Goal: Task Accomplishment & Management: Complete application form

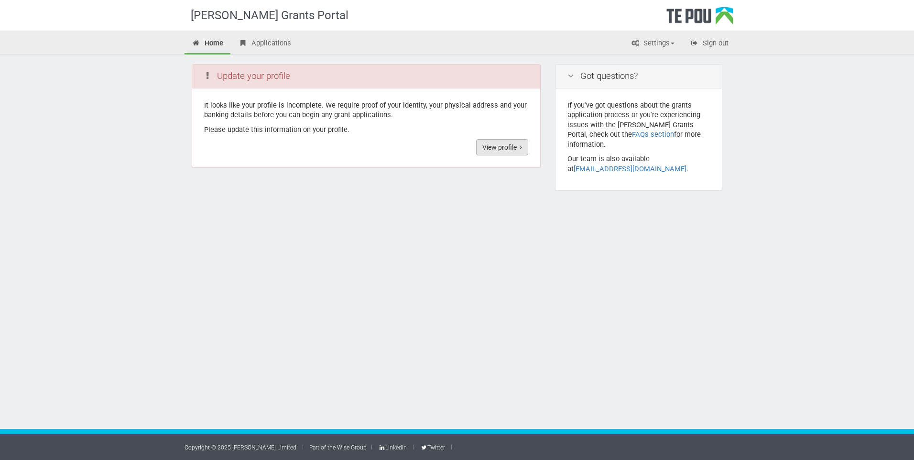
click at [495, 147] on link "View profile" at bounding box center [502, 147] width 52 height 16
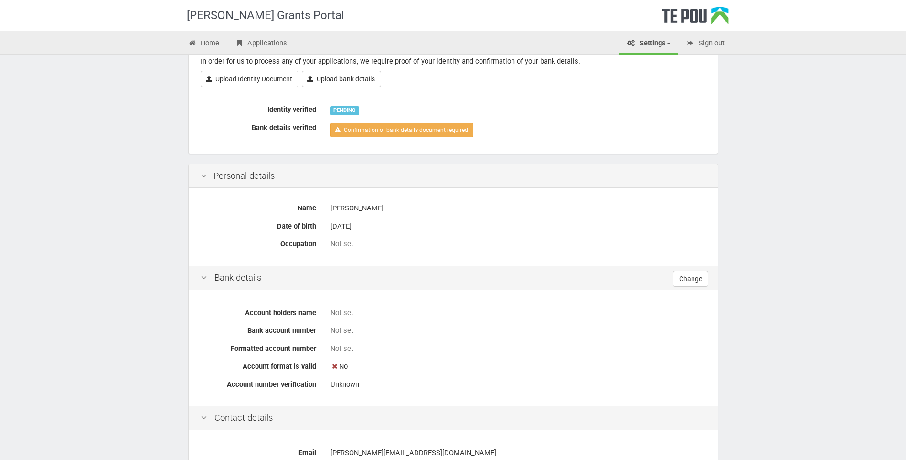
scroll to position [48, 0]
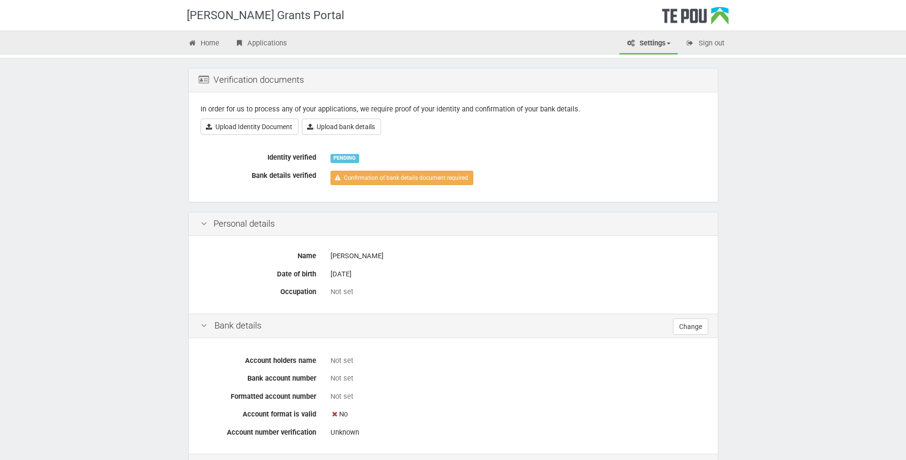
click at [318, 291] on label "Occupation" at bounding box center [259, 289] width 130 height 13
click at [691, 329] on link "Change" at bounding box center [690, 326] width 35 height 16
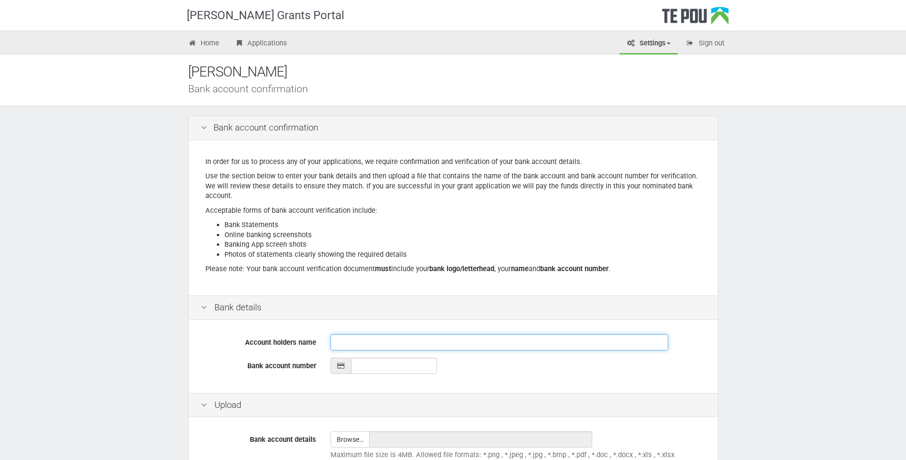
click at [338, 336] on input "Account holders name" at bounding box center [500, 342] width 338 height 16
type input "Francis Mackay"
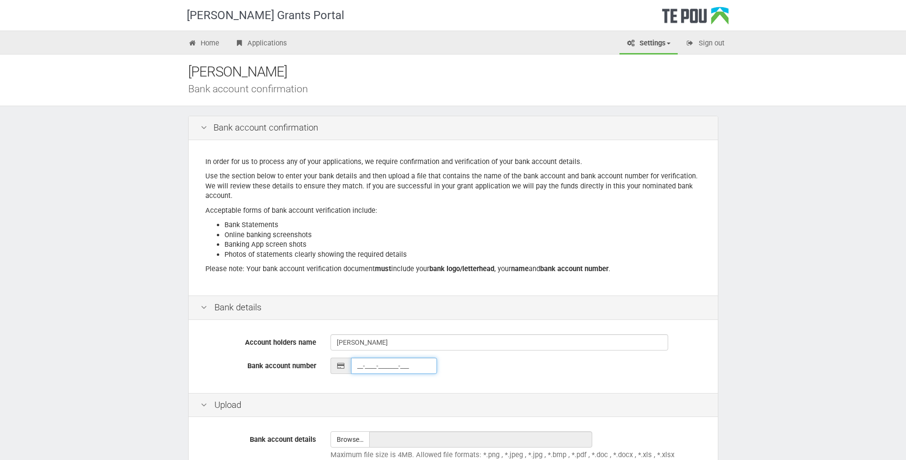
click at [355, 368] on input "__-____-_______-___" at bounding box center [394, 365] width 86 height 16
type input "02-0544-0051842-001"
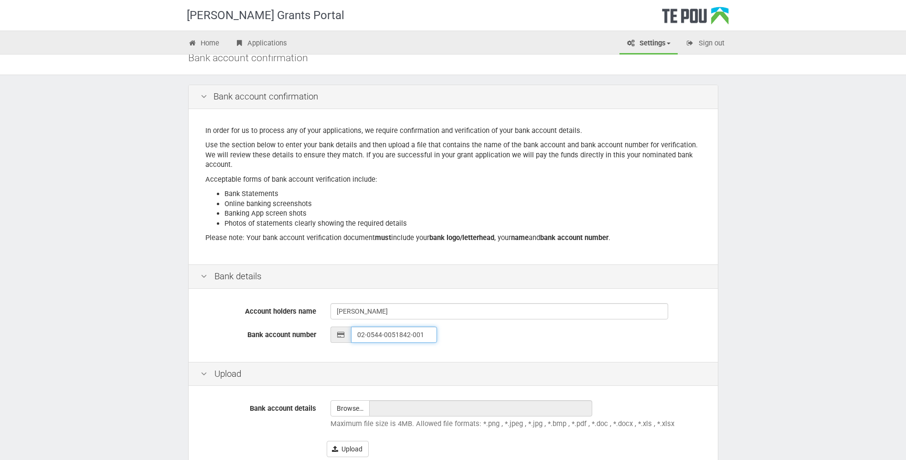
scroll to position [48, 0]
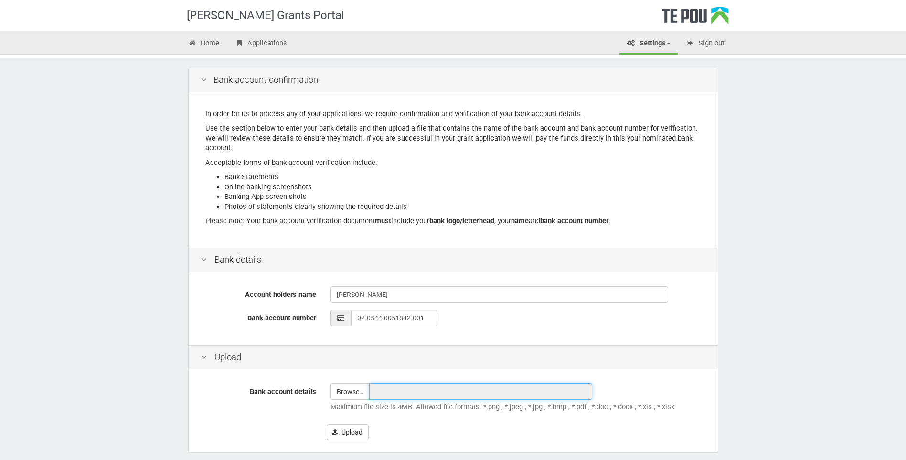
click at [384, 388] on input "text" at bounding box center [480, 391] width 223 height 16
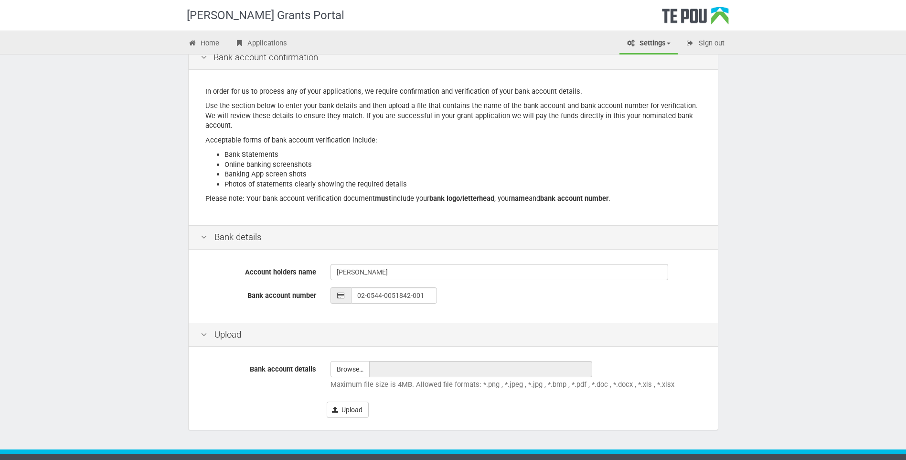
scroll to position [91, 0]
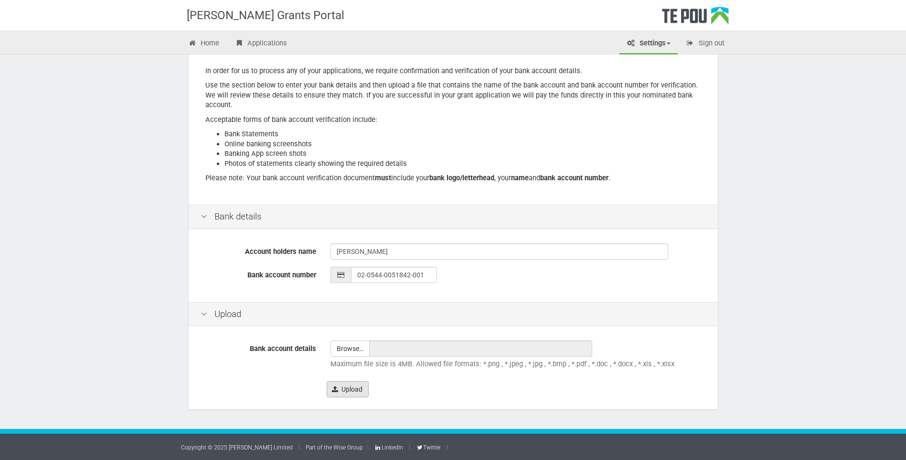
click at [355, 391] on button "Upload" at bounding box center [348, 389] width 42 height 16
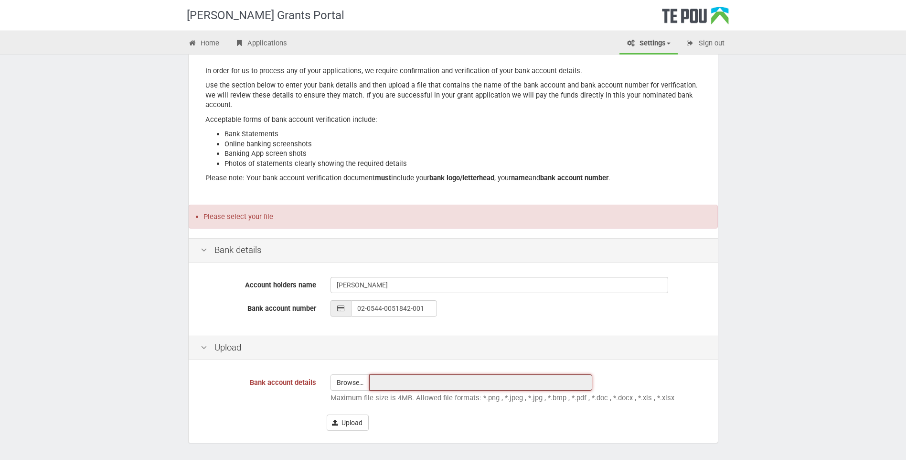
click at [390, 382] on input "text" at bounding box center [480, 382] width 223 height 16
click at [356, 381] on input "file" at bounding box center [350, 382] width 38 height 15
click at [354, 388] on input "file" at bounding box center [350, 382] width 38 height 15
type input "C:\fakepath\BNZ Bank Detalis.msg"
type input "BNZ Bank Detalis.msg"
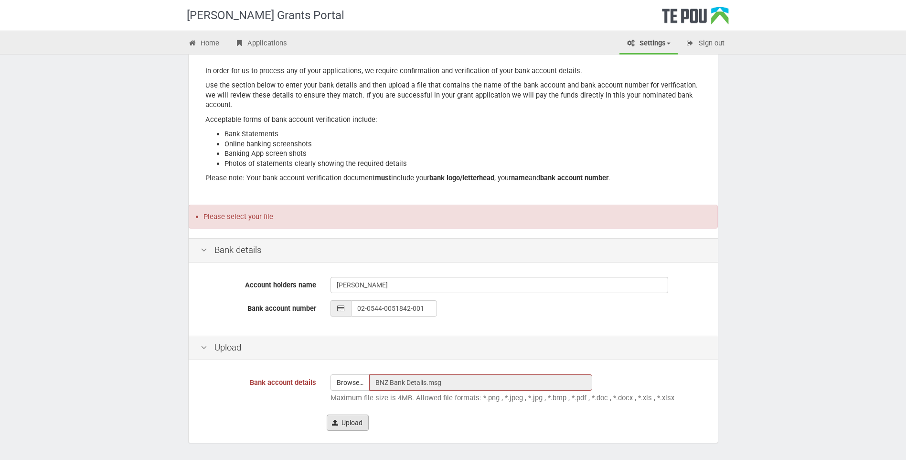
click at [349, 423] on button "Upload" at bounding box center [348, 422] width 42 height 16
click at [382, 221] on div "The type of file selected isn't supported. Please choose a file matching one of…" at bounding box center [453, 216] width 529 height 24
click at [456, 384] on input "BNZ Bank Detalis.msg" at bounding box center [480, 382] width 223 height 16
click at [350, 382] on input "file" at bounding box center [350, 382] width 38 height 15
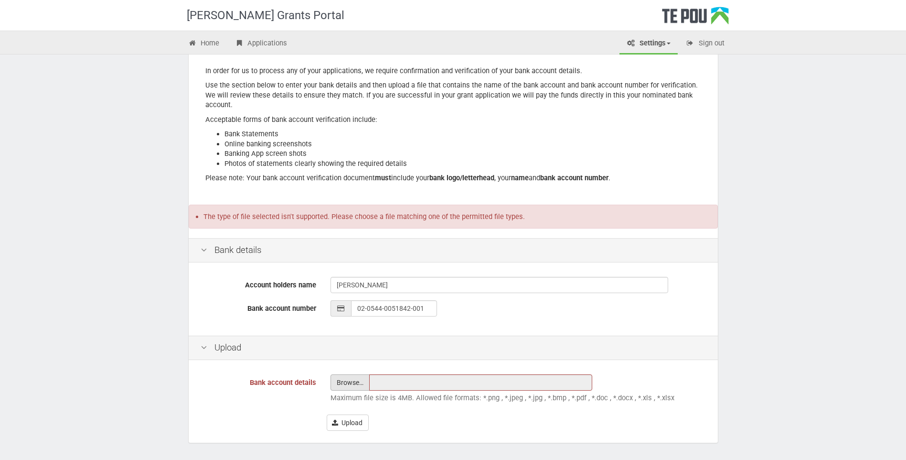
click at [348, 379] on input "file" at bounding box center [350, 382] width 38 height 15
type input "C:\fakepath\BNZ Account .docx"
type input "BNZ Account .docx"
click at [352, 419] on button "Upload" at bounding box center [348, 422] width 42 height 16
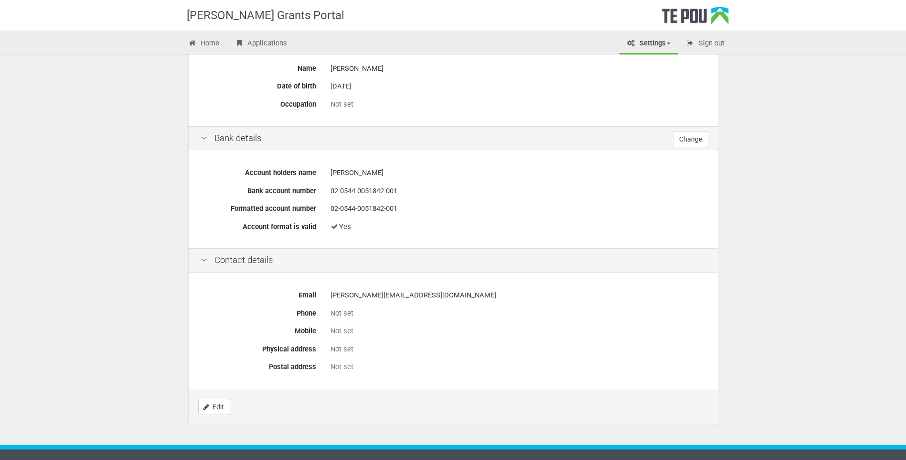
scroll to position [271, 0]
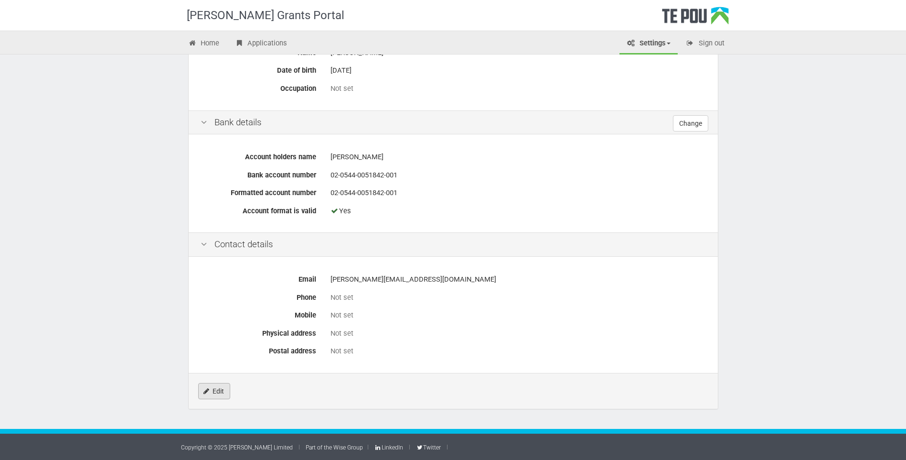
click at [215, 391] on link "Edit" at bounding box center [214, 391] width 32 height 16
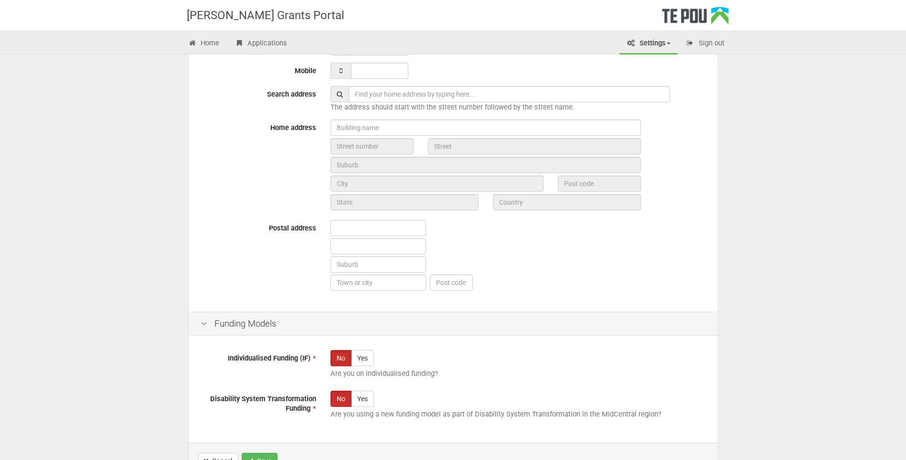
scroll to position [333, 0]
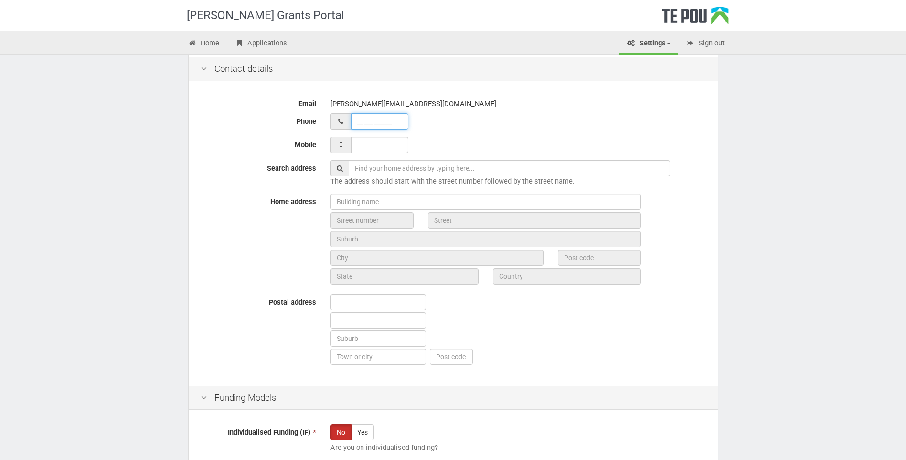
click at [359, 118] on input "__ ___ ______" at bounding box center [379, 121] width 57 height 16
type input "02 120 17418"
type input "1 Bracken Street, Whakatane"
type input "02 120 17418"
type input "___ ___ _____"
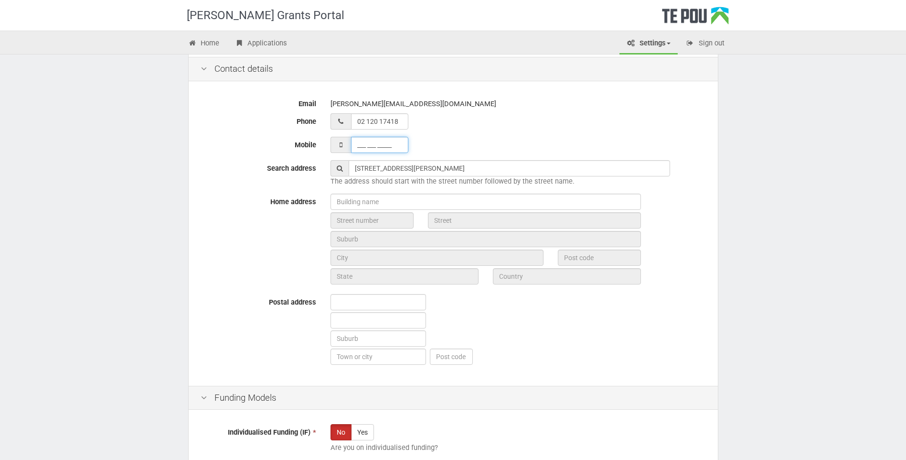
click at [360, 144] on input "___ ___ _____" at bounding box center [379, 145] width 57 height 16
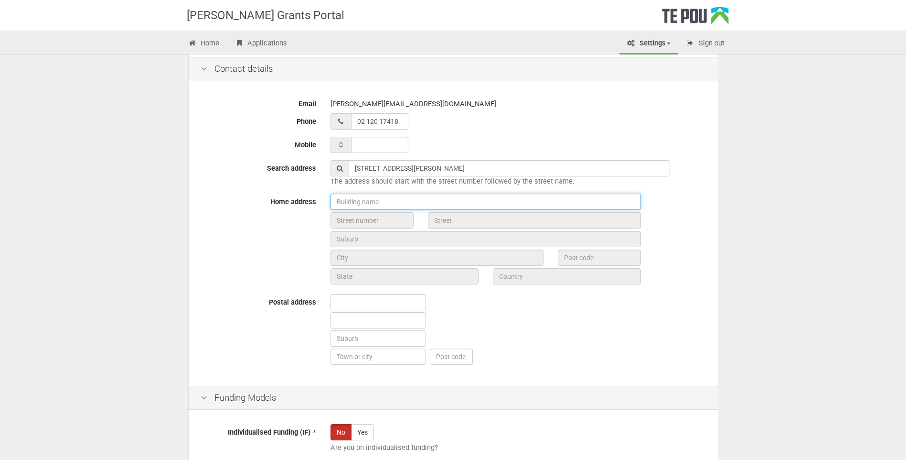
click at [346, 203] on input "text" at bounding box center [486, 202] width 311 height 16
click at [340, 218] on input "text" at bounding box center [372, 220] width 83 height 16
click at [354, 197] on input "58" at bounding box center [486, 202] width 311 height 16
type input "58 James Street Whakatane"
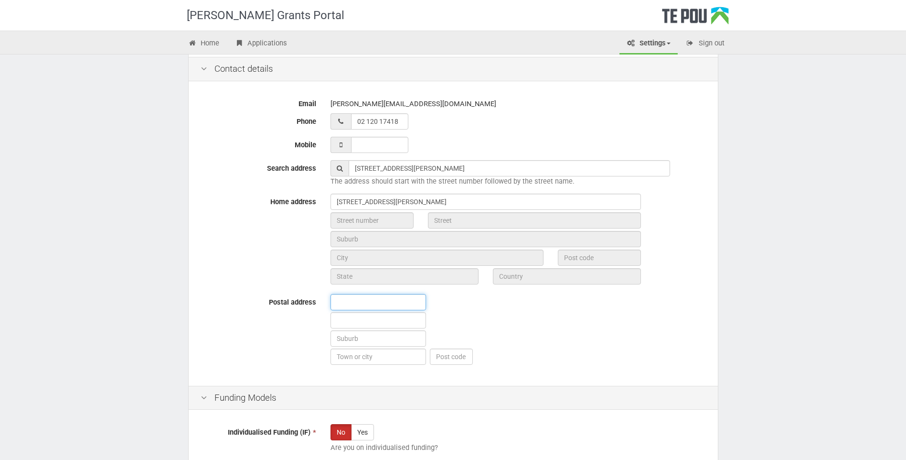
click at [353, 302] on input "text" at bounding box center [379, 302] width 96 height 16
type input "58 James Street"
click at [338, 333] on input "text" at bounding box center [379, 338] width 96 height 16
type input "Whakatane"
click at [358, 355] on input "text" at bounding box center [379, 356] width 96 height 16
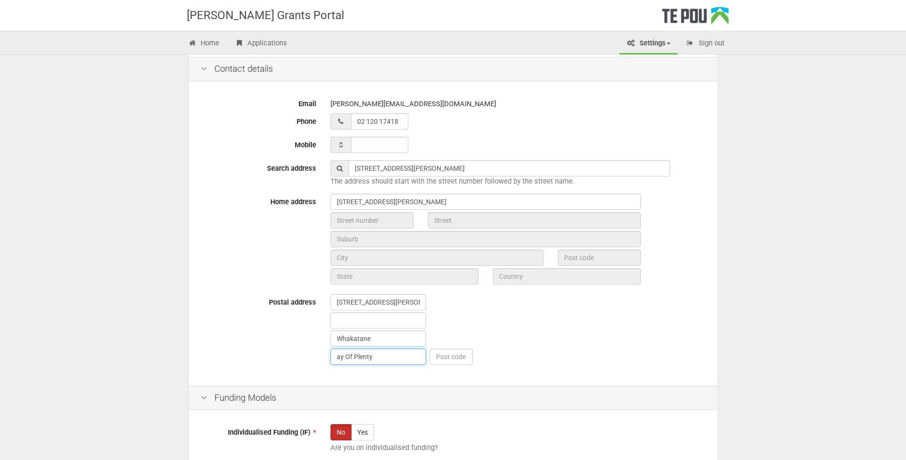
click at [338, 356] on input "ay Of Plenty" at bounding box center [379, 356] width 96 height 16
type input "Bay Of Plenty"
click at [437, 352] on input "text" at bounding box center [451, 356] width 43 height 16
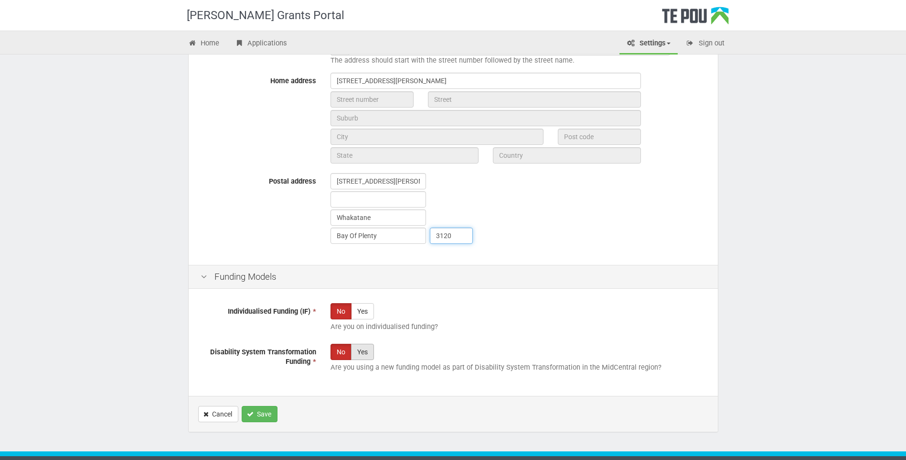
scroll to position [476, 0]
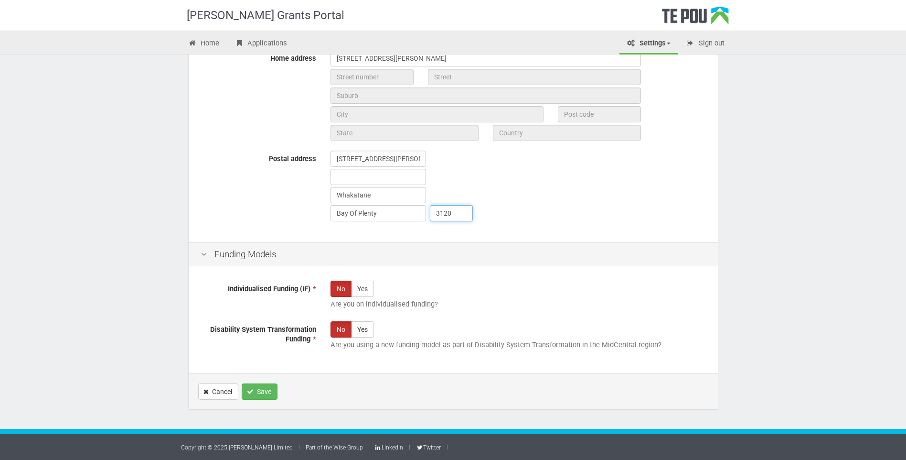
type input "3120"
click at [341, 288] on label "No" at bounding box center [341, 288] width 21 height 16
click at [340, 326] on label "No" at bounding box center [341, 329] width 21 height 16
click at [256, 389] on button "Save" at bounding box center [260, 391] width 36 height 16
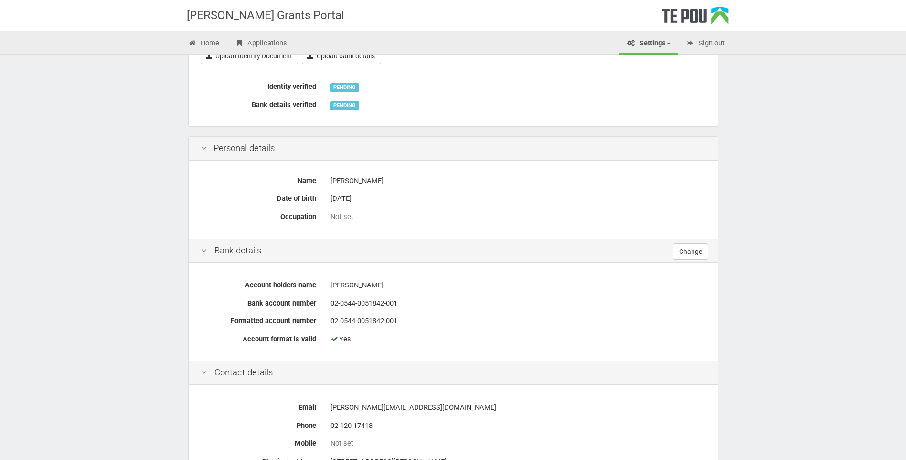
scroll to position [143, 0]
click at [694, 248] on link "Change" at bounding box center [690, 251] width 35 height 16
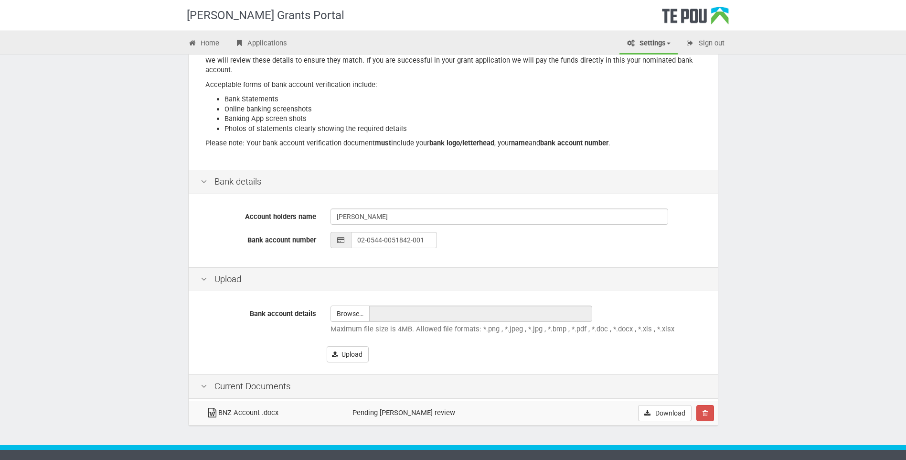
scroll to position [142, 0]
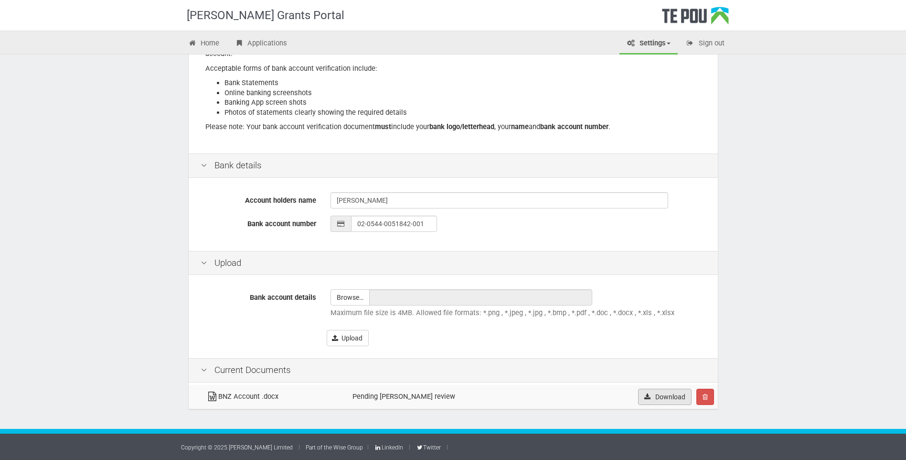
click at [674, 396] on link "Download" at bounding box center [665, 396] width 54 height 16
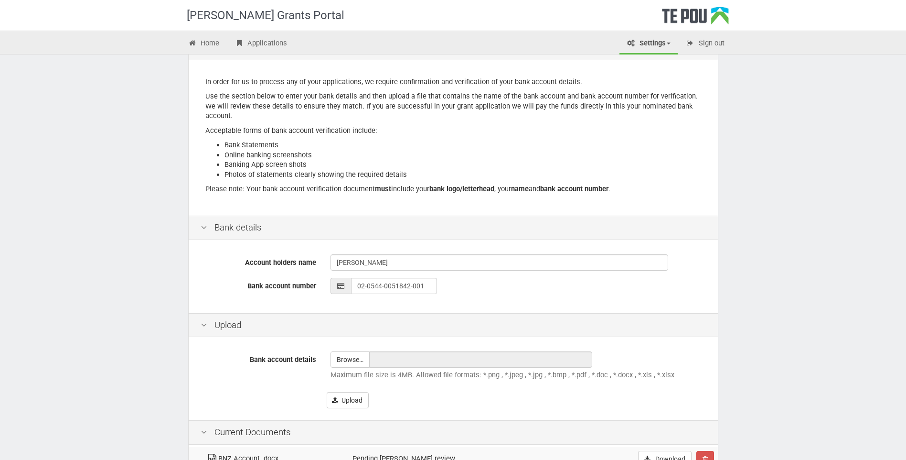
scroll to position [0, 0]
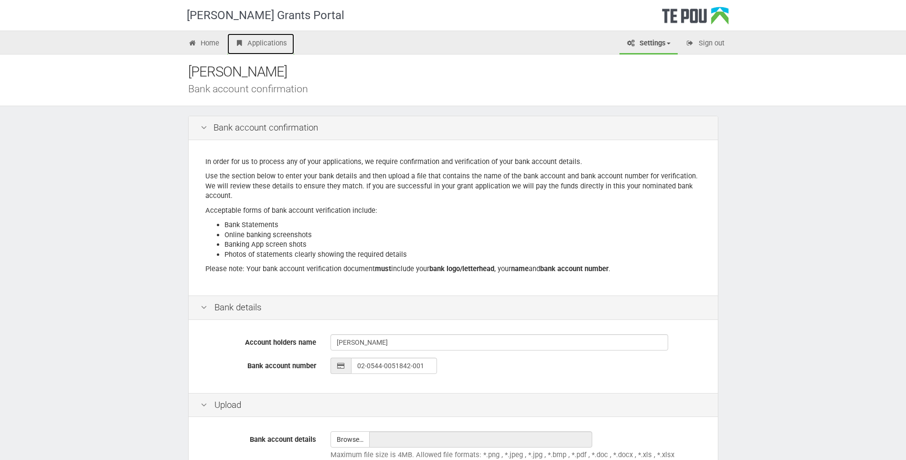
click at [251, 43] on link "Applications" at bounding box center [260, 43] width 67 height 21
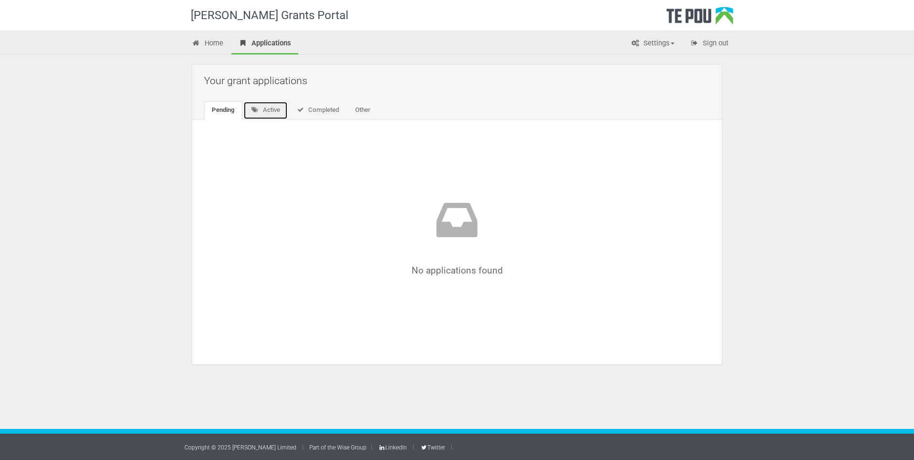
click at [264, 108] on link "Active" at bounding box center [265, 110] width 44 height 18
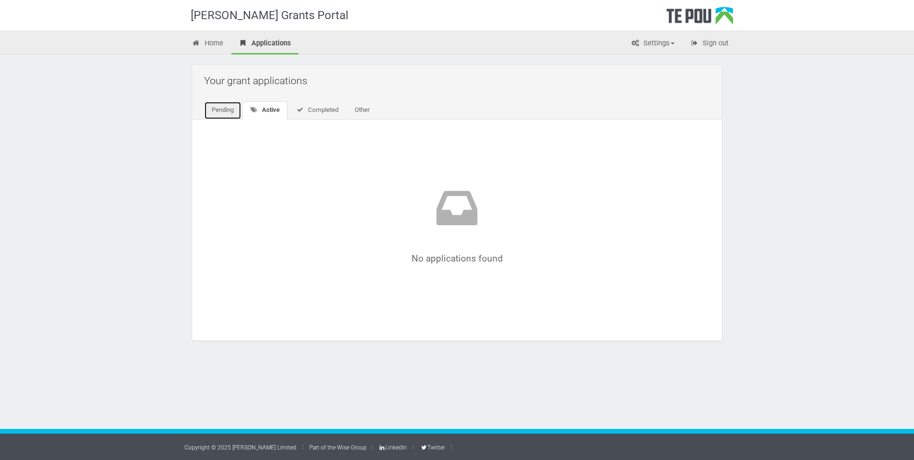
click at [217, 108] on link "Pending" at bounding box center [222, 110] width 37 height 18
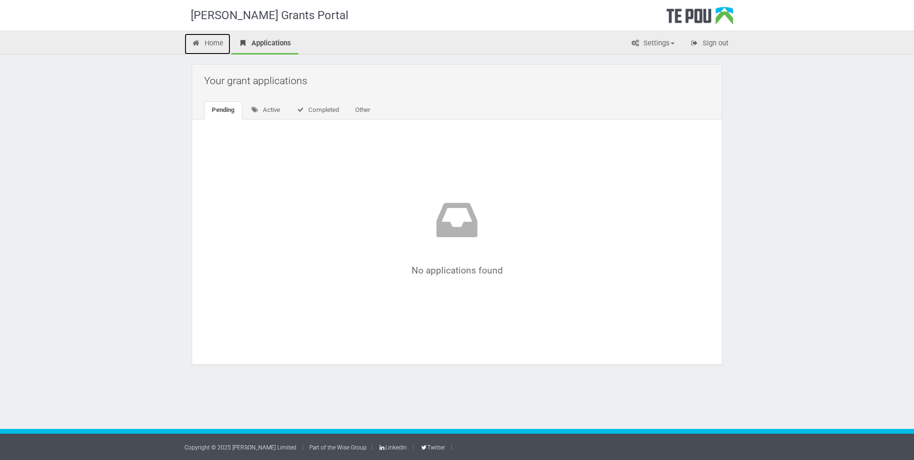
click at [210, 39] on link "Home" at bounding box center [207, 43] width 46 height 21
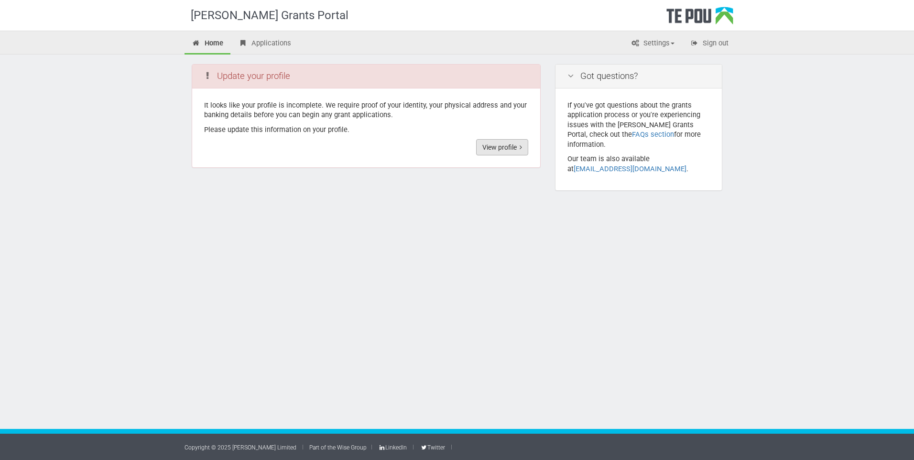
click at [495, 147] on link "View profile" at bounding box center [502, 147] width 52 height 16
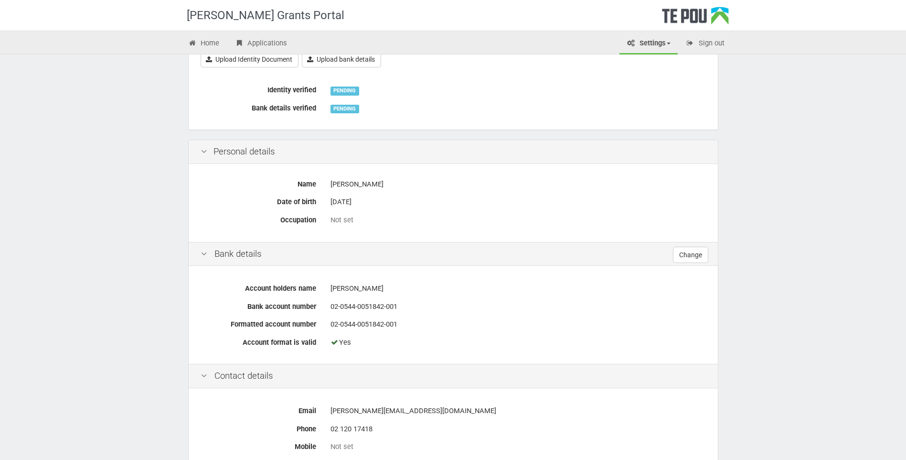
scroll to position [143, 0]
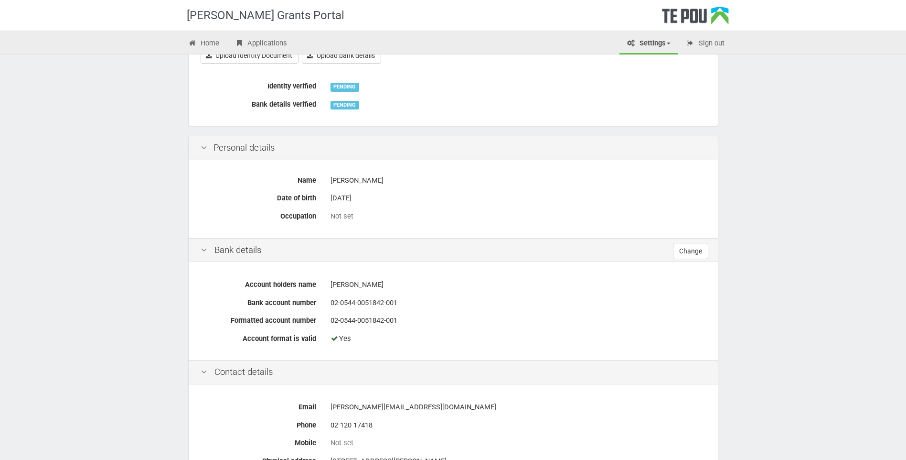
click at [202, 147] on icon at bounding box center [203, 147] width 11 height 9
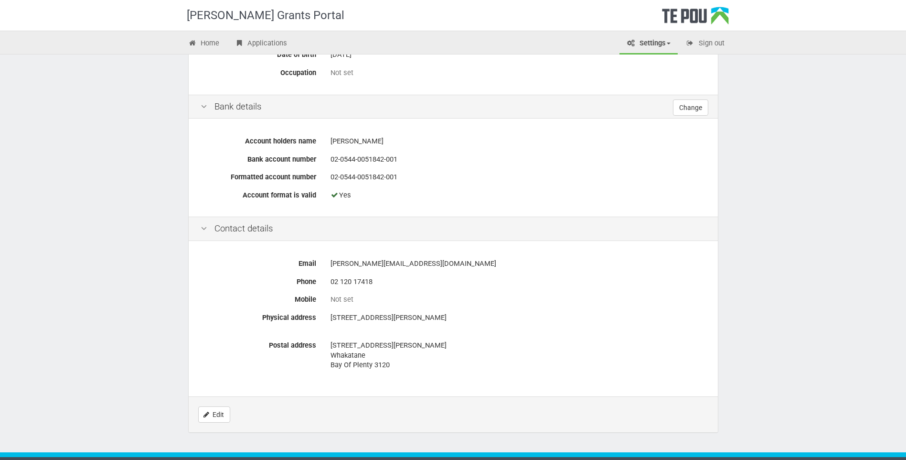
scroll to position [310, 0]
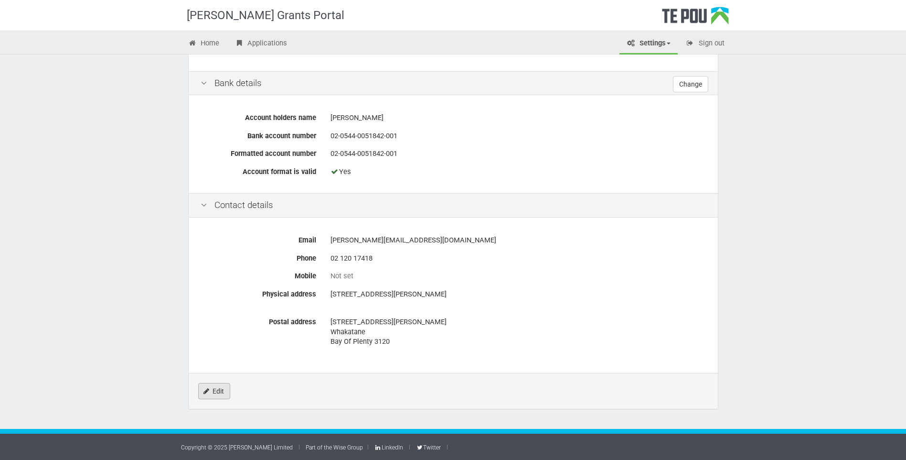
click at [212, 390] on link "Edit" at bounding box center [214, 391] width 32 height 16
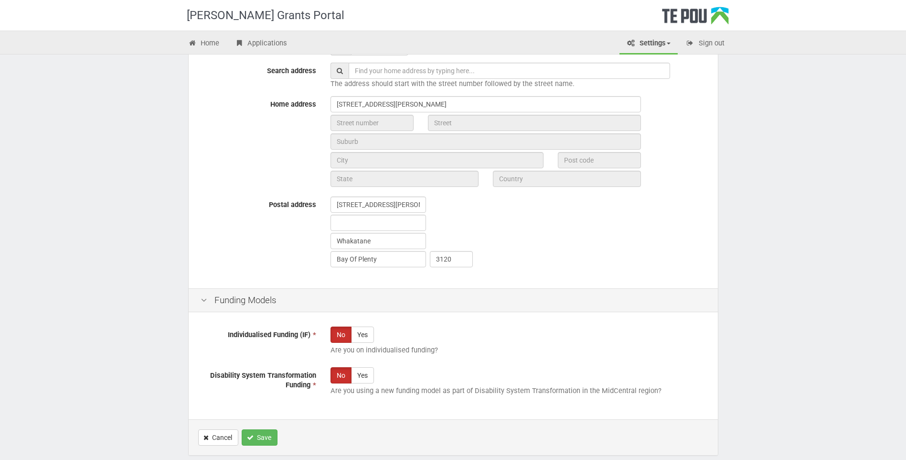
scroll to position [476, 0]
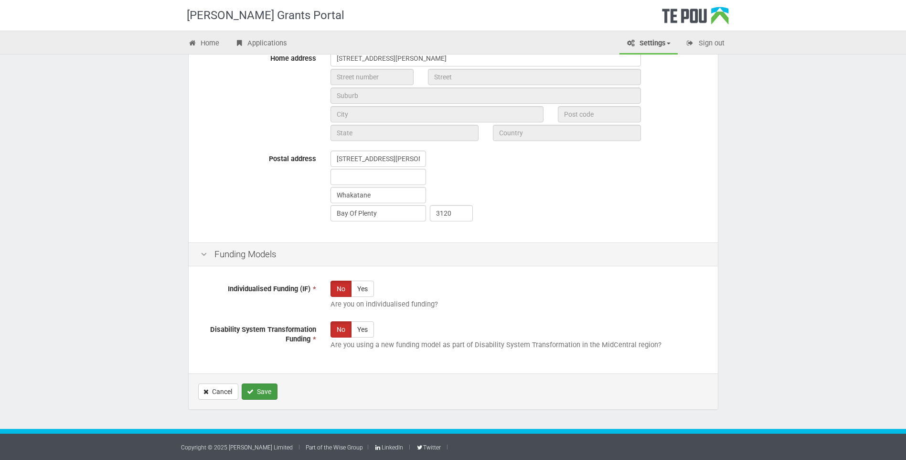
click at [269, 386] on button "Save" at bounding box center [260, 391] width 36 height 16
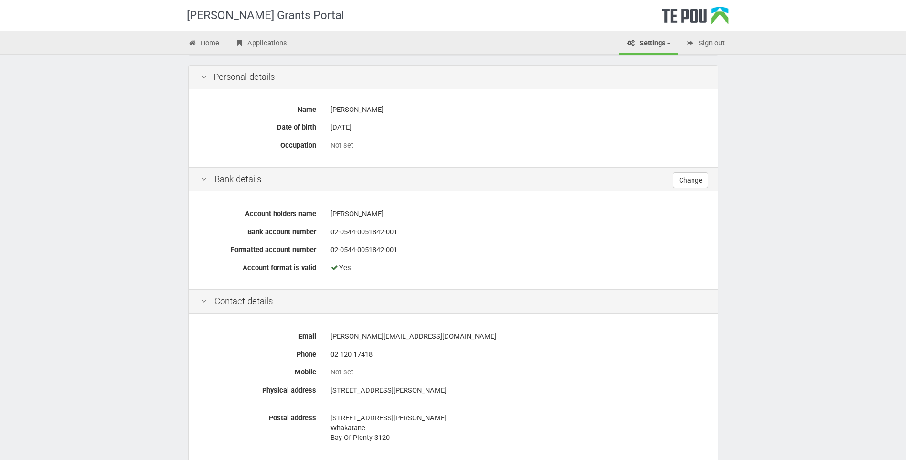
scroll to position [310, 0]
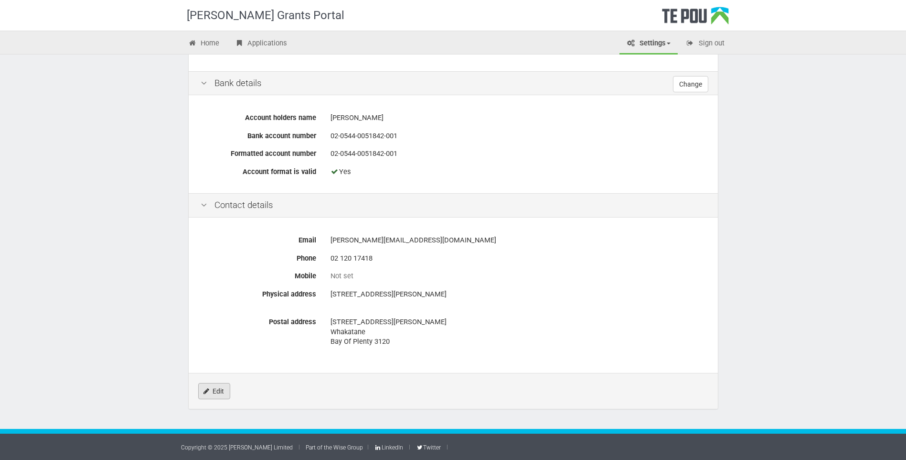
click at [209, 392] on icon "Edit" at bounding box center [207, 390] width 6 height 7
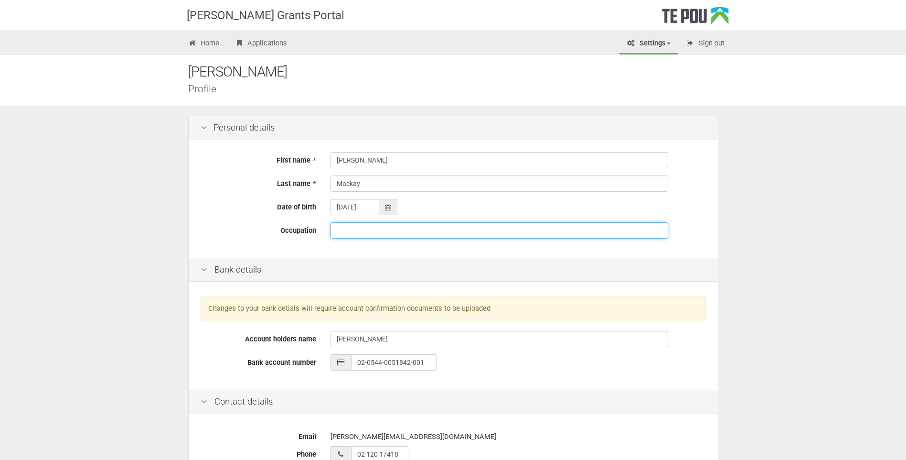
click at [342, 231] on input "Occupation" at bounding box center [500, 230] width 338 height 16
click at [410, 229] on input "Peer Support /Advocacy Mental Health, Drug addictions" at bounding box center [500, 230] width 338 height 16
click at [484, 229] on input "Peer Support /Advocacy for Mental Health, Drug addictions" at bounding box center [500, 230] width 338 height 16
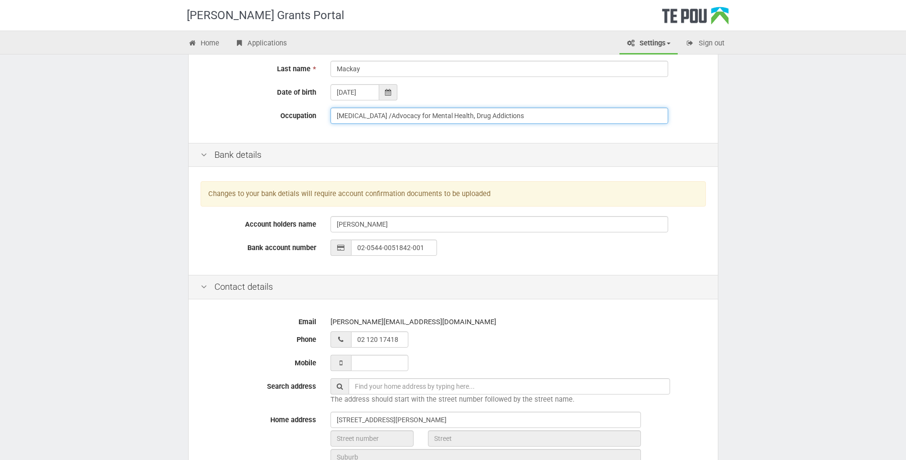
scroll to position [143, 0]
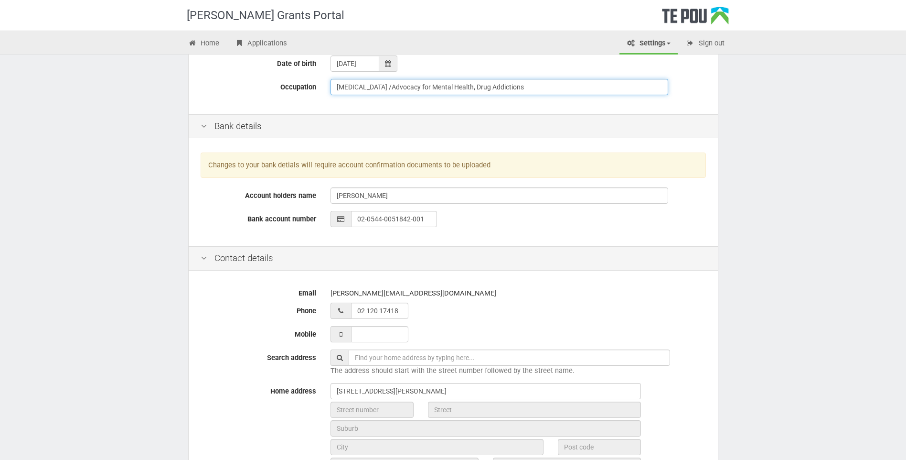
type input "[MEDICAL_DATA] /Advocacy for Mental Health, Drug Addictions"
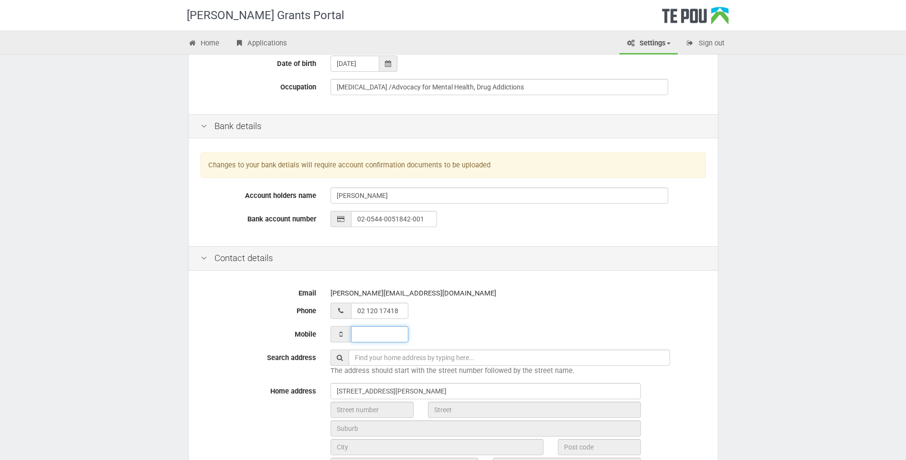
type input "___ ___ _____"
click at [371, 335] on input "___ ___ _____" at bounding box center [379, 334] width 57 height 16
click at [431, 322] on div "Email fran@pouwhakaaro.co.nz Phone 02 120 17418 Mobile Search address The addre…" at bounding box center [453, 424] width 529 height 302
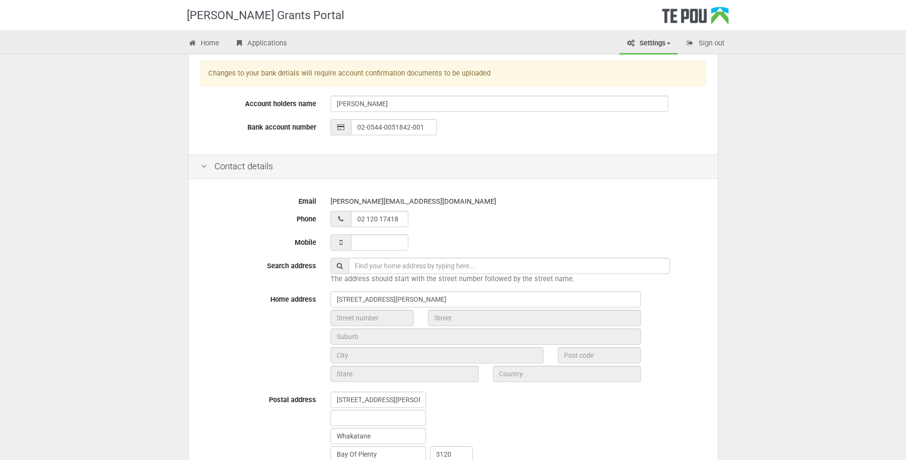
scroll to position [239, 0]
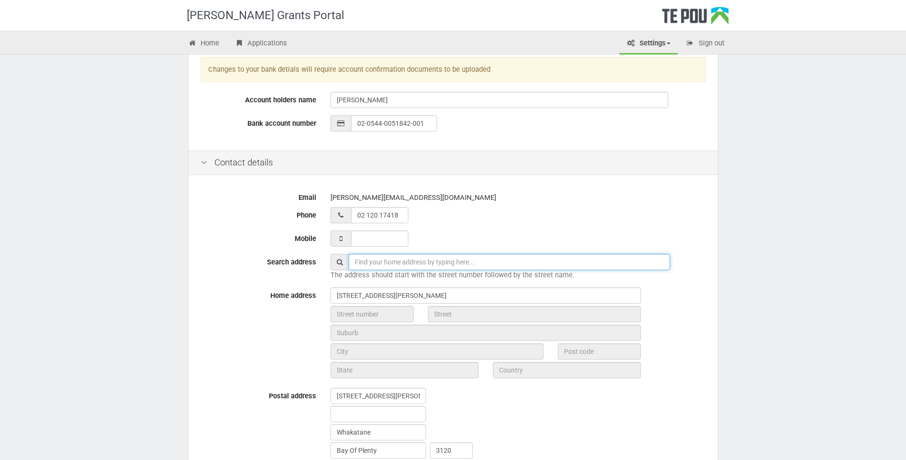
click at [366, 263] on input "text" at bounding box center [510, 262] width 322 height 16
type input "[STREET_ADDRESS][PERSON_NAME]"
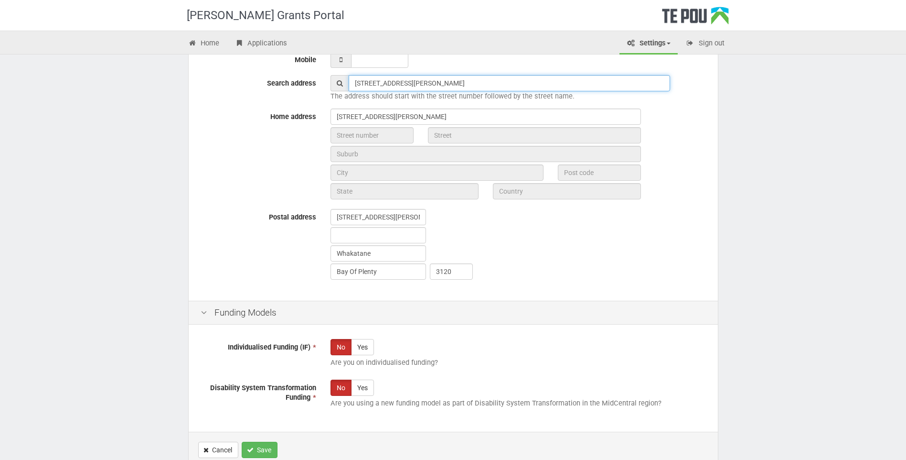
scroll to position [430, 0]
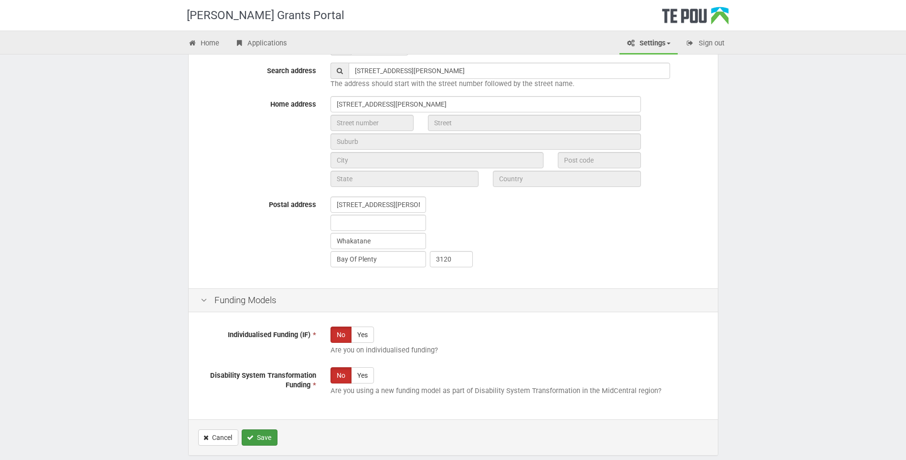
click at [262, 433] on button "Save" at bounding box center [260, 437] width 36 height 16
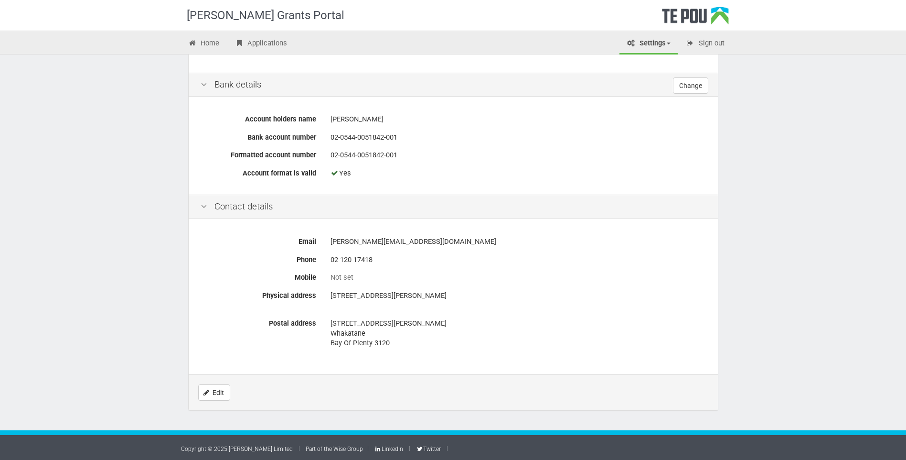
scroll to position [310, 0]
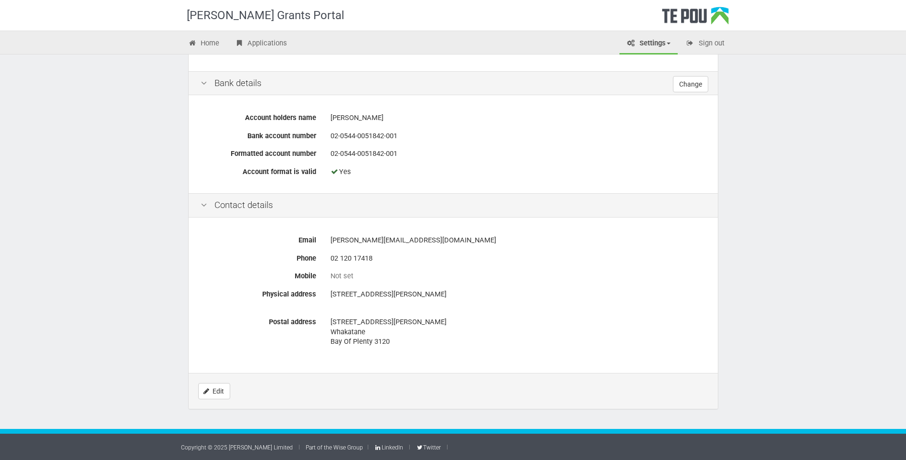
click at [336, 275] on div "Not set" at bounding box center [519, 276] width 376 height 10
click at [327, 275] on div "Not set" at bounding box center [518, 276] width 390 height 17
click at [303, 274] on label "Mobile" at bounding box center [259, 274] width 130 height 13
click at [213, 387] on link "Edit" at bounding box center [214, 391] width 32 height 16
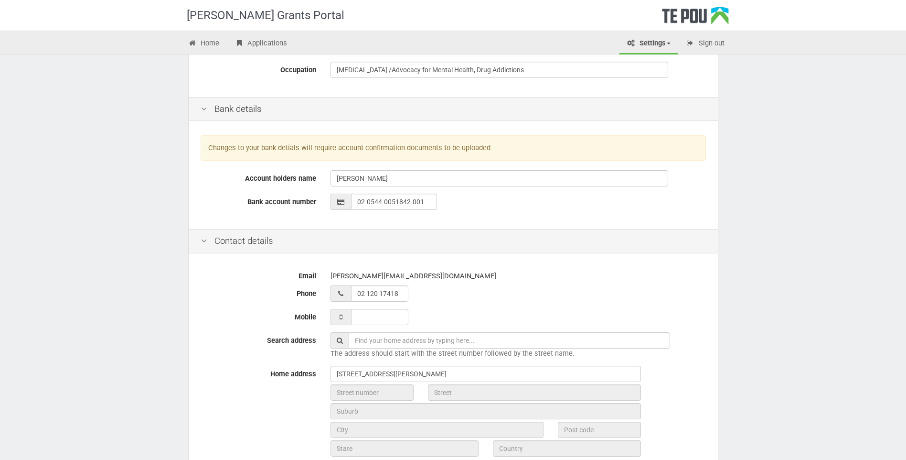
scroll to position [191, 0]
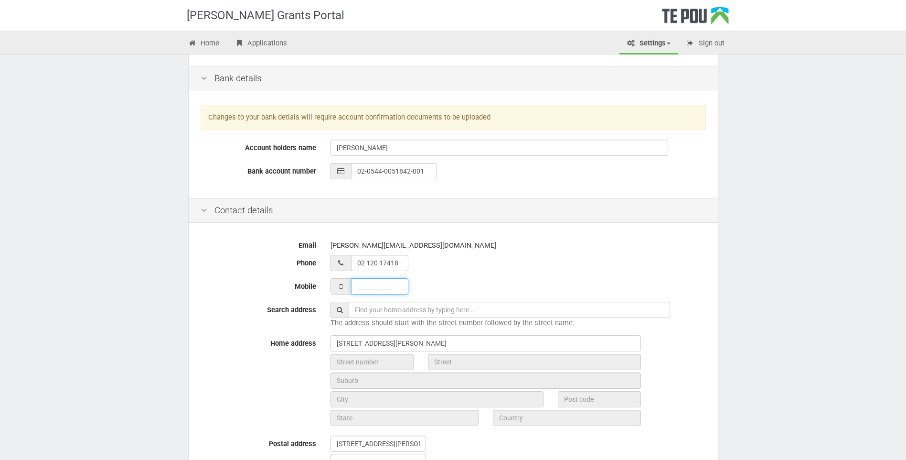
click at [354, 283] on input "___ ___ _____" at bounding box center [379, 286] width 57 height 16
type input "021 201 7418"
type input "1 Bracken Street, Whakatane"
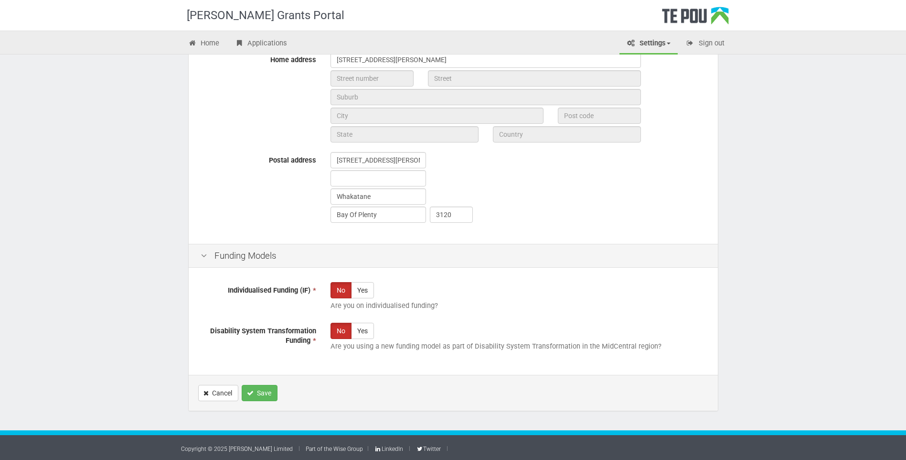
scroll to position [476, 0]
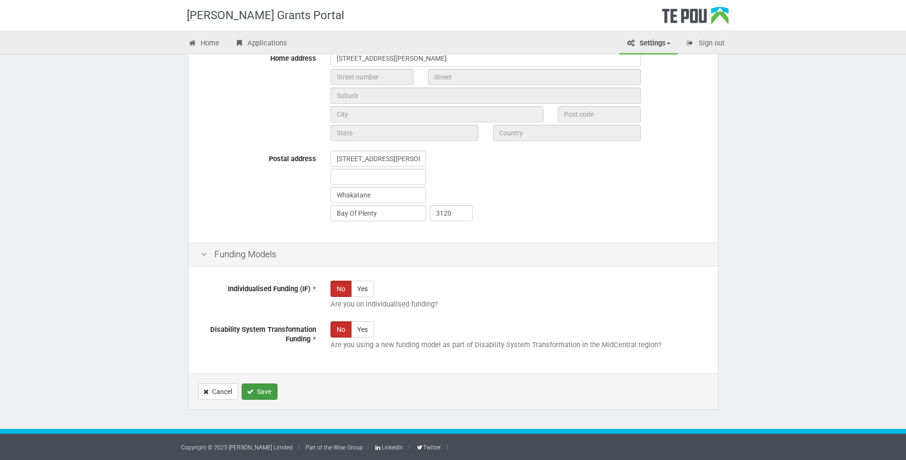
type input "021 201 7418"
click at [266, 396] on button "Save" at bounding box center [260, 391] width 36 height 16
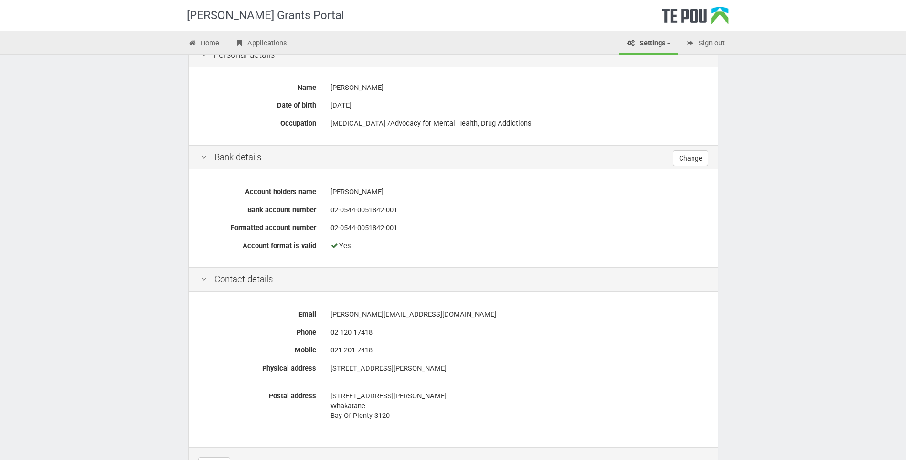
scroll to position [167, 0]
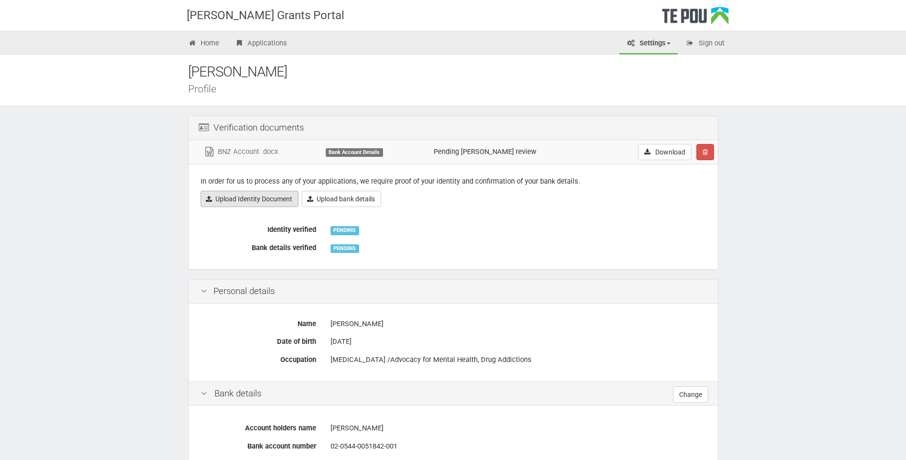
click at [270, 198] on link "Upload Identity Document" at bounding box center [250, 199] width 98 height 16
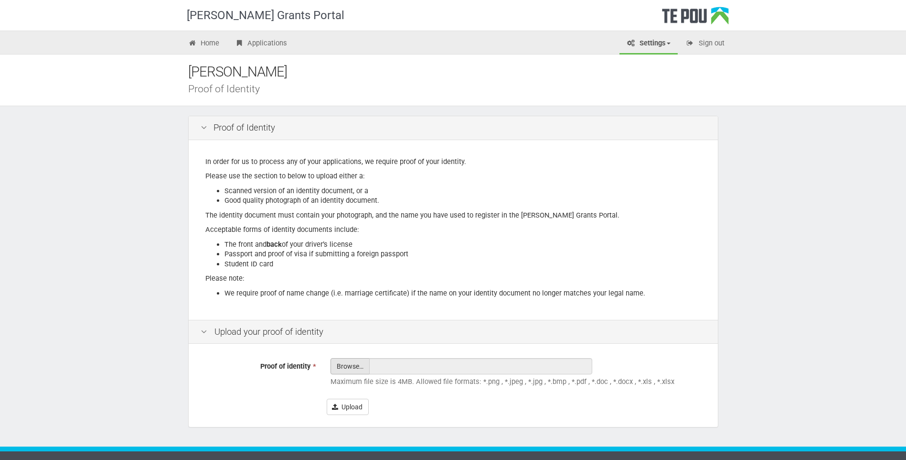
click at [353, 365] on input "Proof of identity *" at bounding box center [350, 392] width 38 height 68
click at [341, 368] on input "Proof of identity *" at bounding box center [350, 392] width 38 height 68
type input "C:\fakepath\[PERSON_NAME] Licence ID.pdf"
type input "[PERSON_NAME] Licence ID.pdf"
click at [351, 409] on button "Upload" at bounding box center [348, 406] width 42 height 16
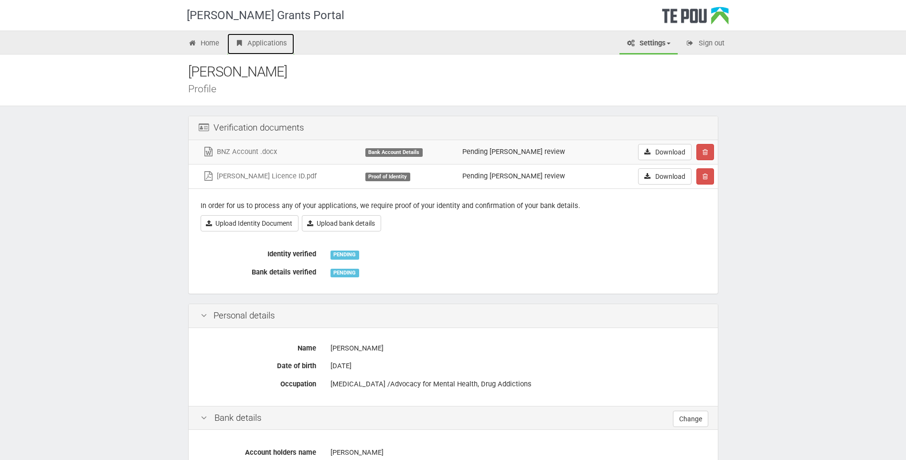
click at [258, 40] on link "Applications" at bounding box center [260, 43] width 67 height 21
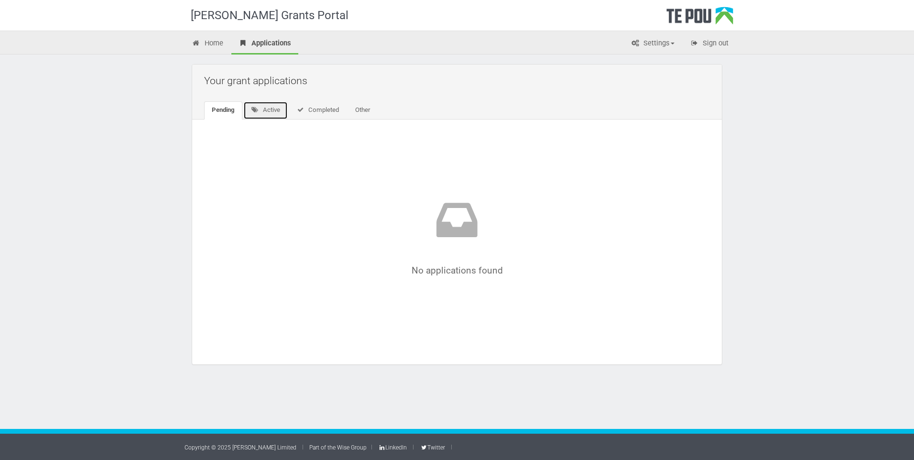
click at [276, 108] on link "Active" at bounding box center [265, 110] width 44 height 18
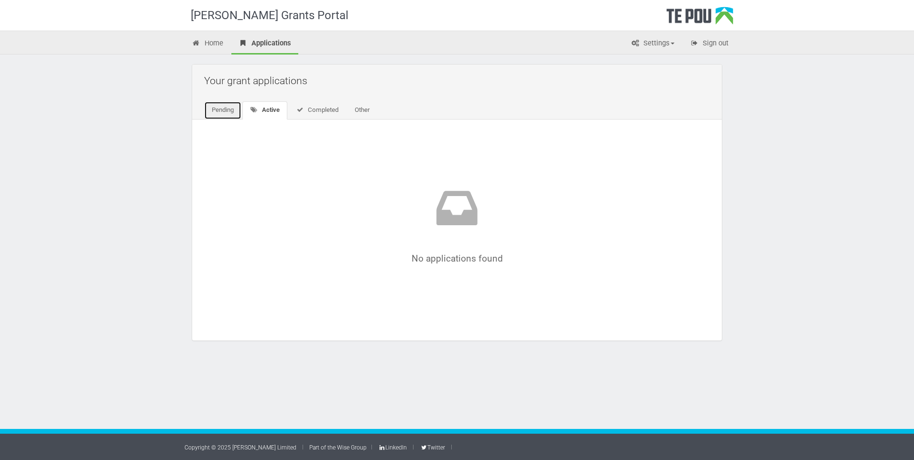
click at [221, 110] on link "Pending" at bounding box center [222, 110] width 37 height 18
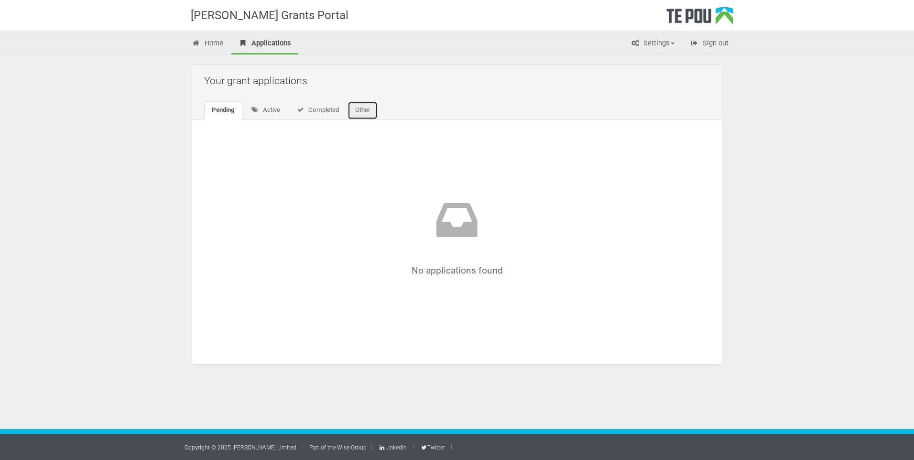
click at [364, 108] on link "Other" at bounding box center [362, 110] width 30 height 18
click at [210, 39] on link "Home" at bounding box center [207, 43] width 46 height 21
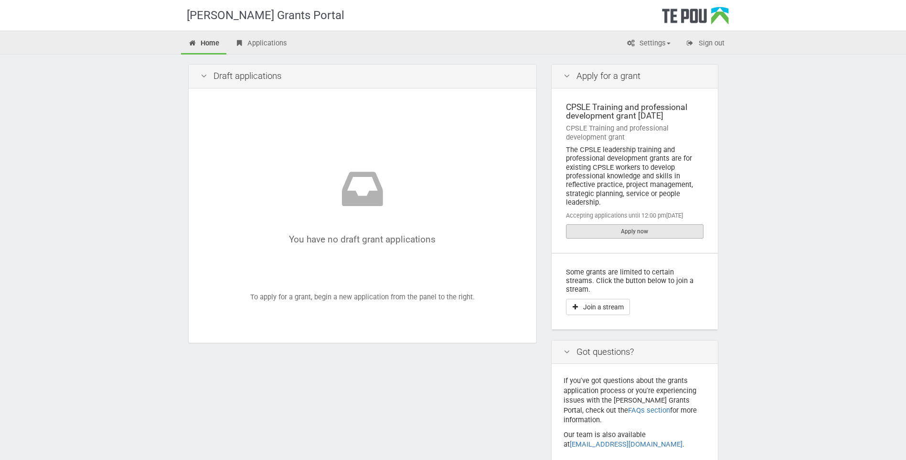
click at [628, 233] on link "Apply now" at bounding box center [635, 231] width 138 height 14
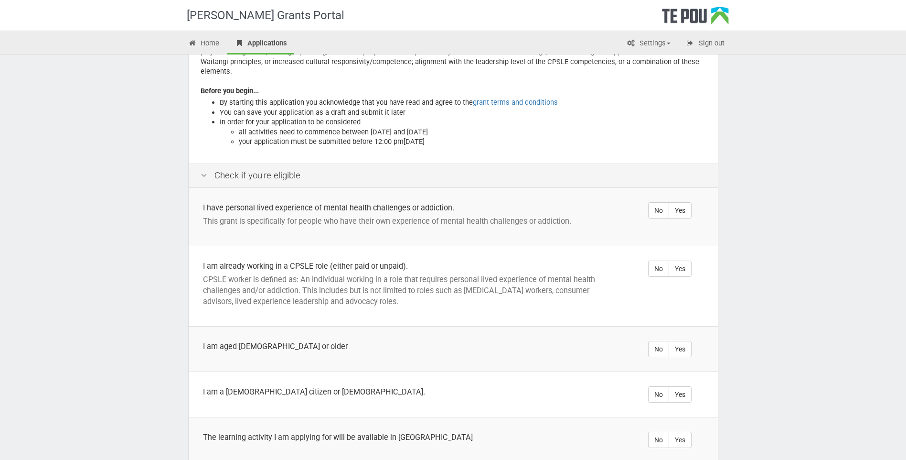
scroll to position [96, 0]
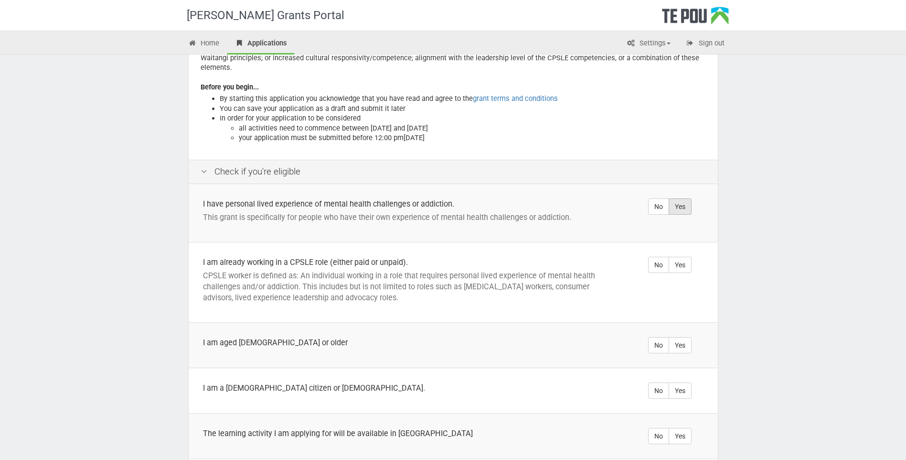
click at [683, 198] on label "Yes" at bounding box center [680, 206] width 23 height 16
radio input "true"
click at [683, 257] on label "Yes" at bounding box center [680, 265] width 23 height 16
radio input "true"
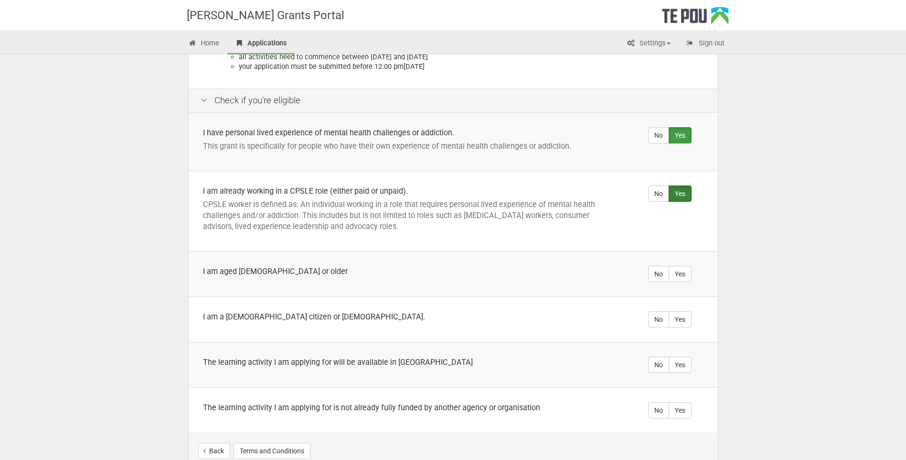
scroll to position [191, 0]
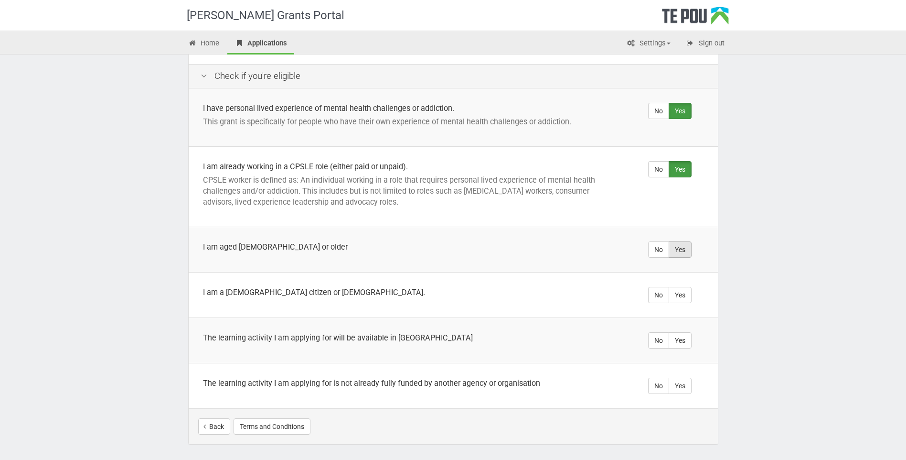
click at [676, 241] on label "Yes" at bounding box center [680, 249] width 23 height 16
radio input "true"
click at [682, 287] on label "Yes" at bounding box center [680, 295] width 23 height 16
radio input "true"
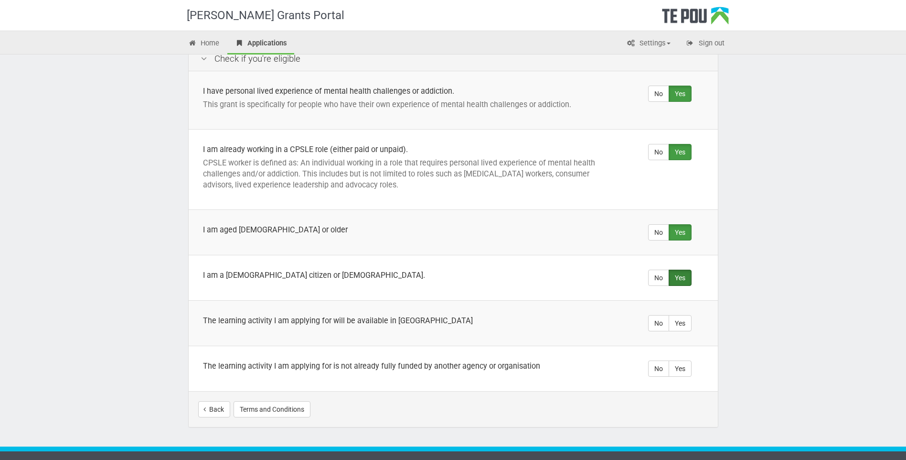
scroll to position [216, 0]
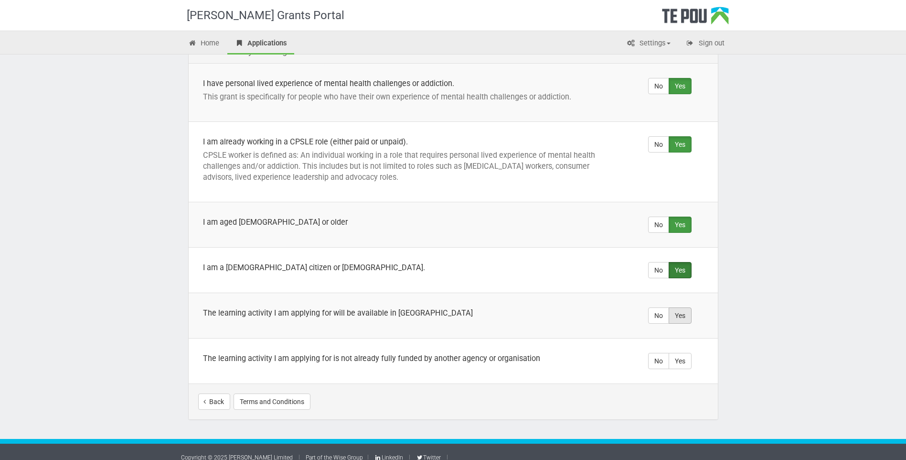
click at [680, 307] on label "Yes" at bounding box center [680, 315] width 23 height 16
radio input "true"
click at [656, 353] on label "No" at bounding box center [658, 361] width 21 height 16
radio input "true"
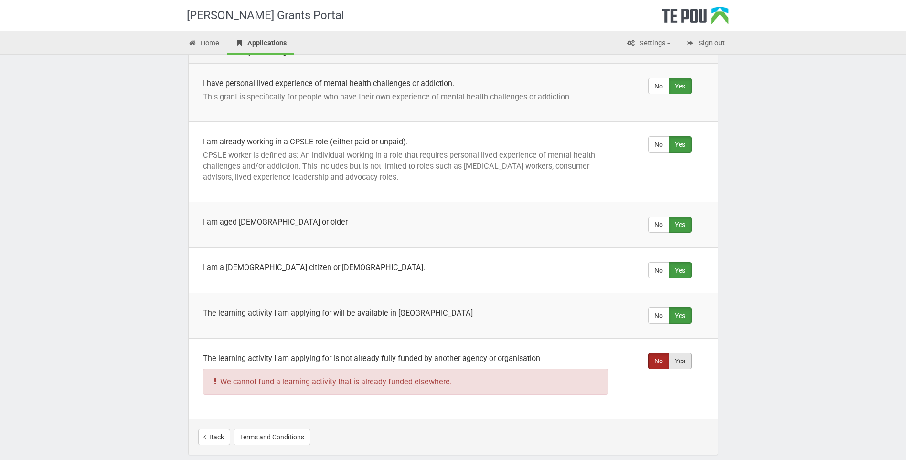
click at [675, 353] on label "Yes" at bounding box center [680, 361] width 23 height 16
radio input "true"
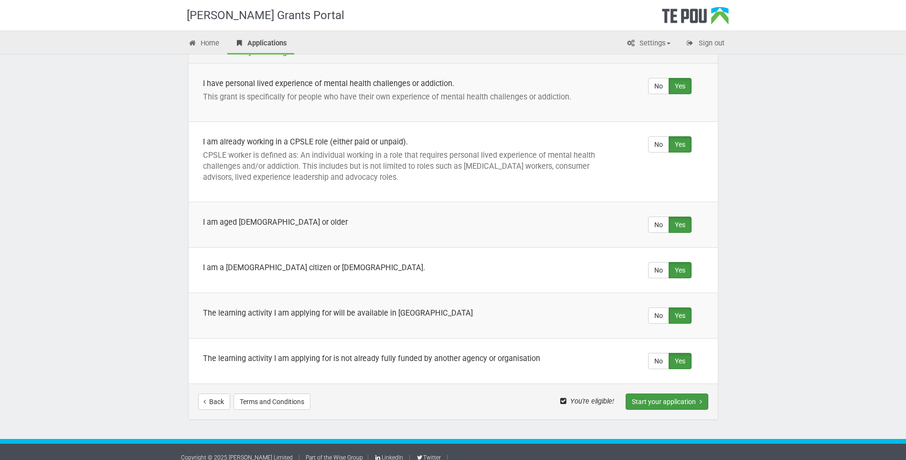
click at [657, 393] on button "Start your application" at bounding box center [667, 401] width 83 height 16
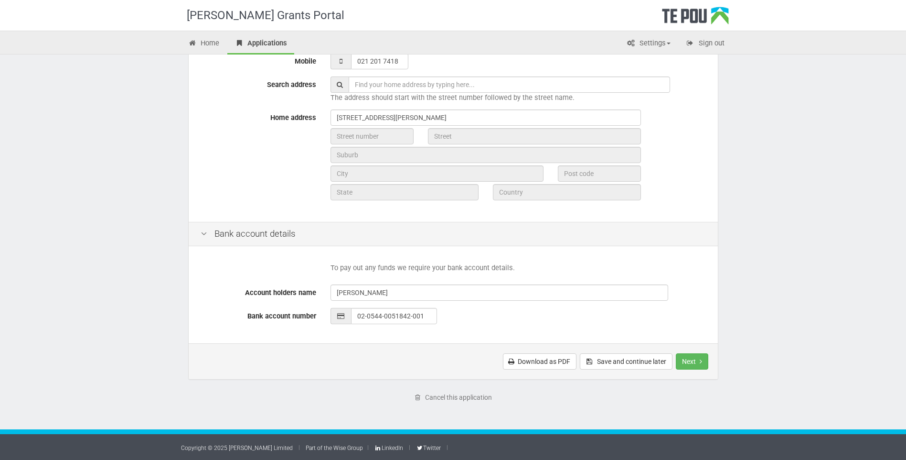
scroll to position [294, 0]
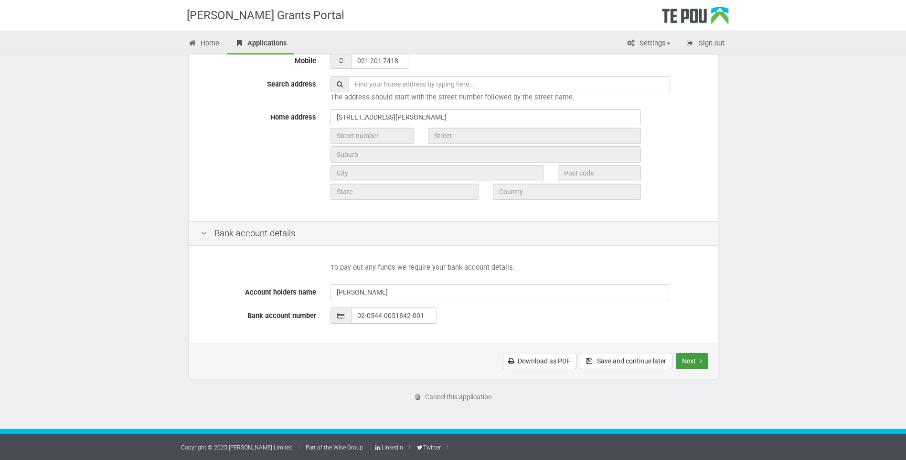
click at [693, 361] on button "Next" at bounding box center [692, 361] width 32 height 16
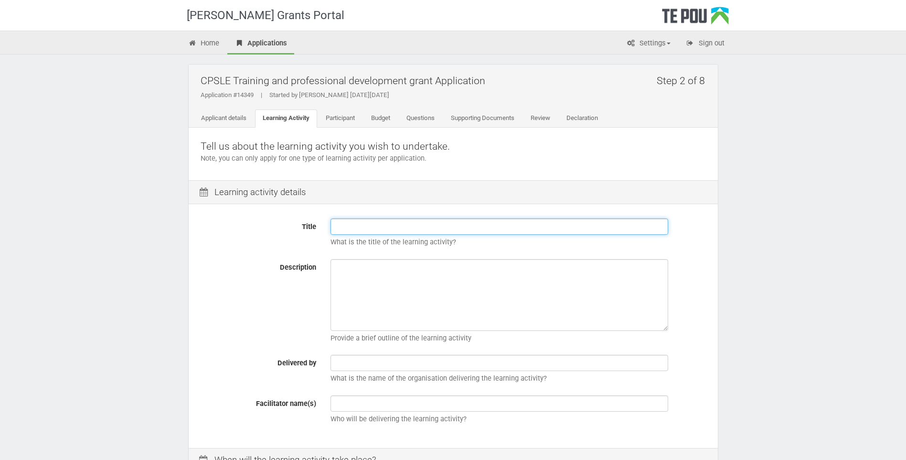
click at [342, 222] on input "Title" at bounding box center [500, 226] width 338 height 16
click at [341, 220] on input "Title" at bounding box center [500, 226] width 338 height 16
paste input "[PERSON_NAME] Whakarara Oranga - Bachelor of Bicultural Social Work"
type input "[PERSON_NAME] Whakarara Oranga - Bachelor of Bicultural Social Work Level 7"
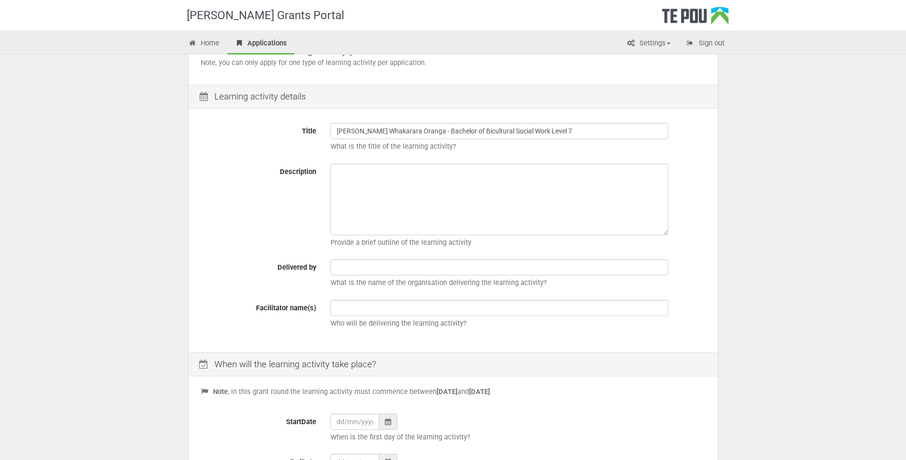
scroll to position [143, 0]
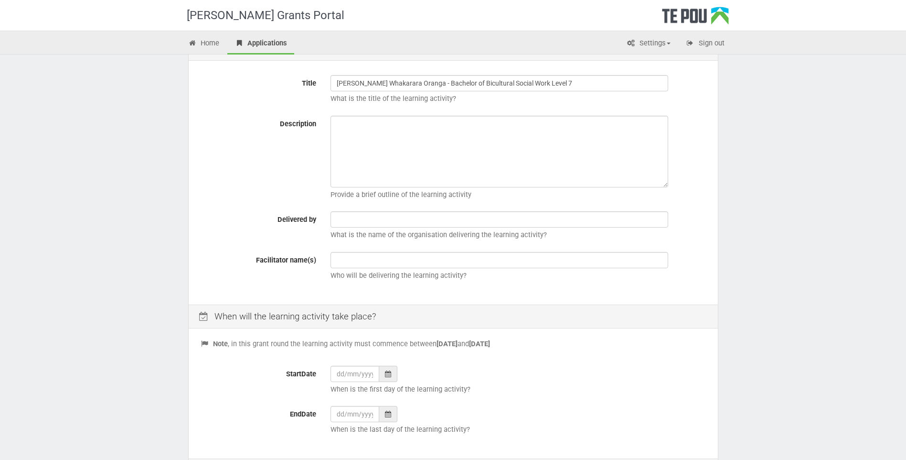
click at [386, 371] on icon at bounding box center [388, 373] width 6 height 7
click at [424, 254] on th "»" at bounding box center [426, 254] width 14 height 14
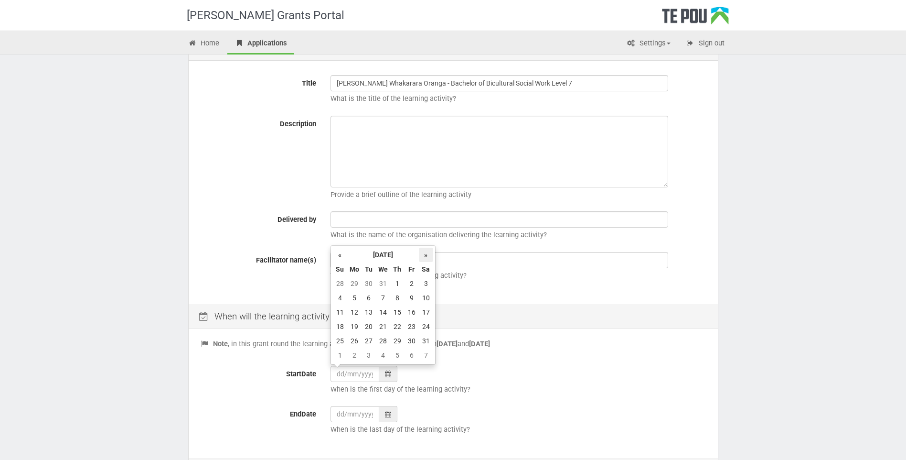
click at [424, 254] on th "»" at bounding box center [426, 254] width 14 height 14
click at [337, 252] on th "«" at bounding box center [340, 254] width 14 height 14
click at [355, 334] on td "23" at bounding box center [354, 340] width 14 height 14
click at [386, 373] on icon at bounding box center [388, 373] width 6 height 7
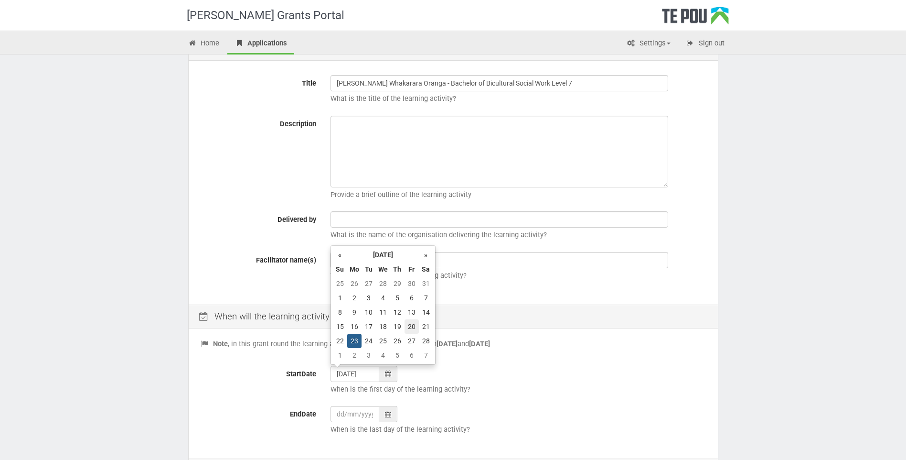
click at [411, 322] on td "20" at bounding box center [412, 326] width 14 height 14
type input "[DATE]"
click at [387, 414] on icon at bounding box center [388, 413] width 6 height 7
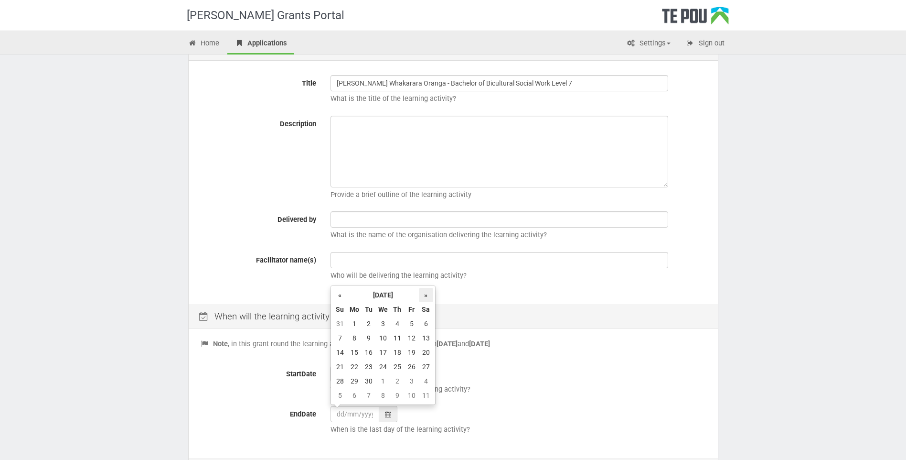
click at [424, 294] on th "»" at bounding box center [426, 295] width 14 height 14
click at [427, 293] on th "»" at bounding box center [426, 295] width 14 height 14
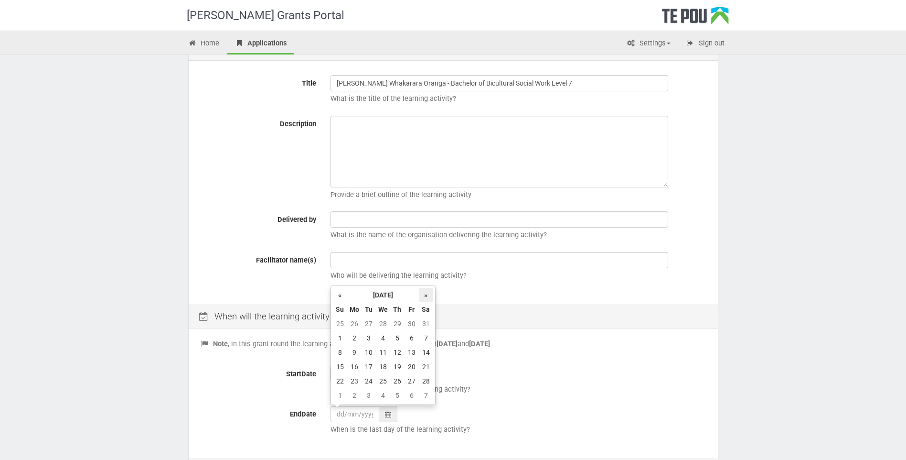
click at [427, 293] on th "»" at bounding box center [426, 295] width 14 height 14
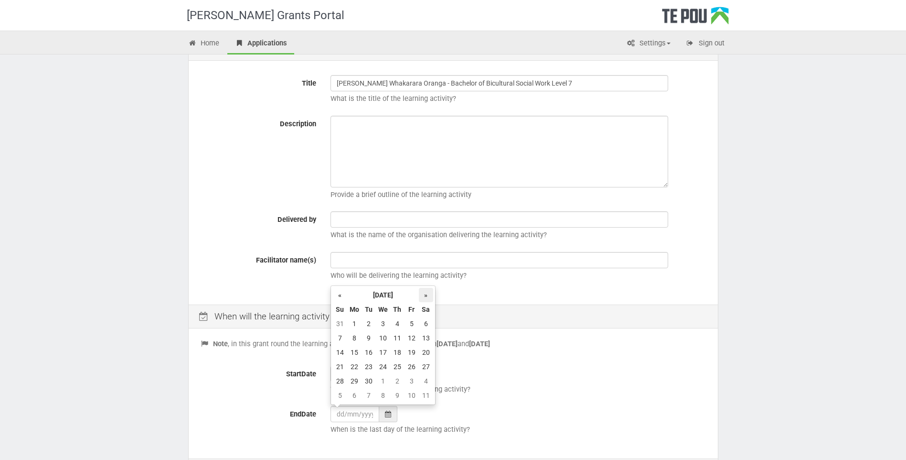
click at [427, 293] on th "»" at bounding box center [426, 295] width 14 height 14
click at [410, 337] on td "6" at bounding box center [412, 338] width 14 height 14
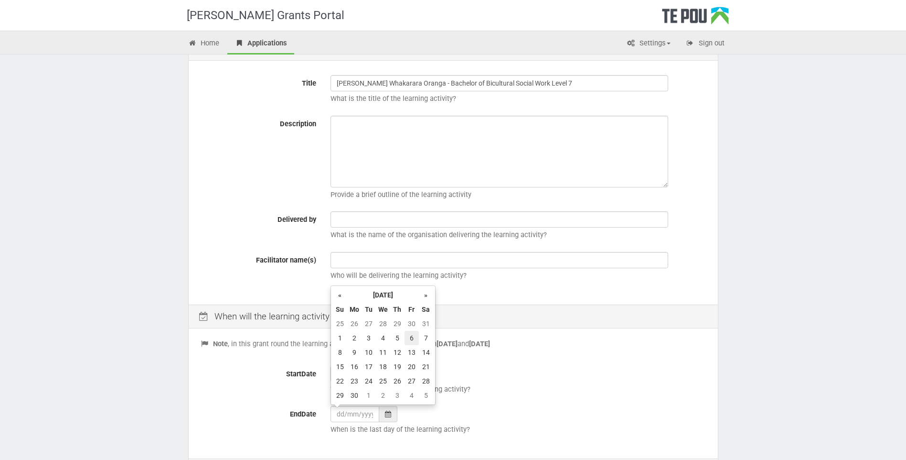
type input "[DATE]"
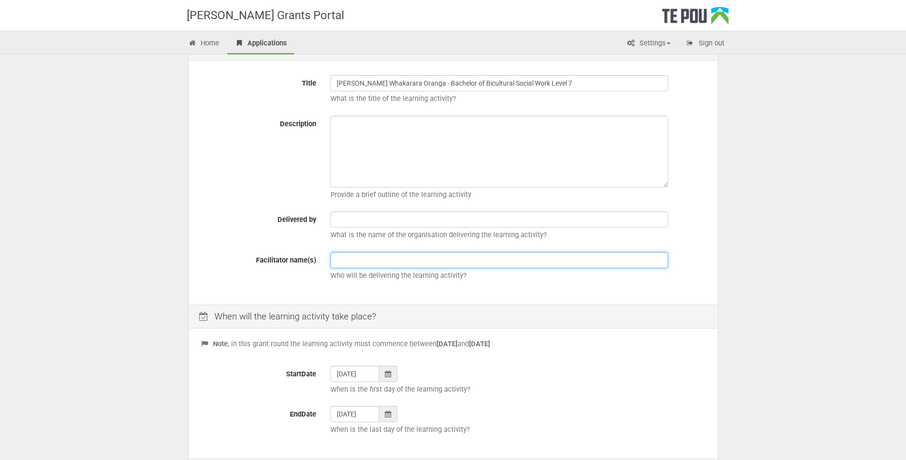
click at [344, 257] on input "text" at bounding box center [500, 260] width 338 height 16
type input "Te Wananga o Aotearoa"
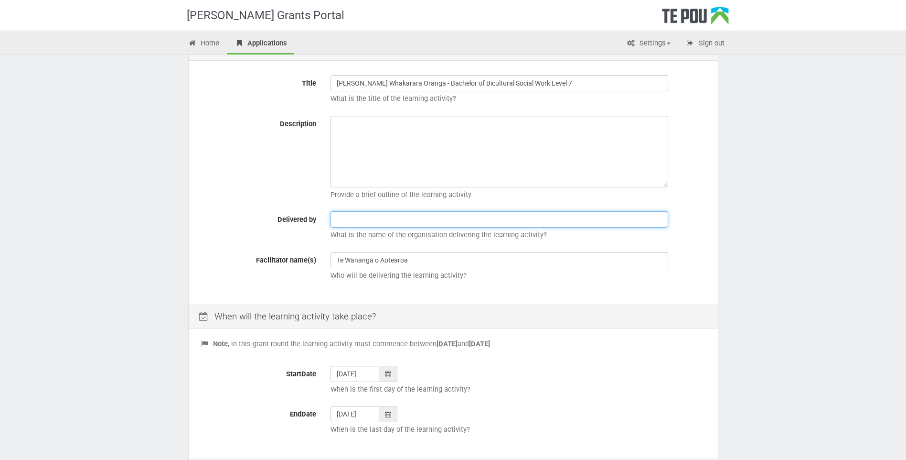
click at [348, 220] on input "text" at bounding box center [500, 219] width 338 height 16
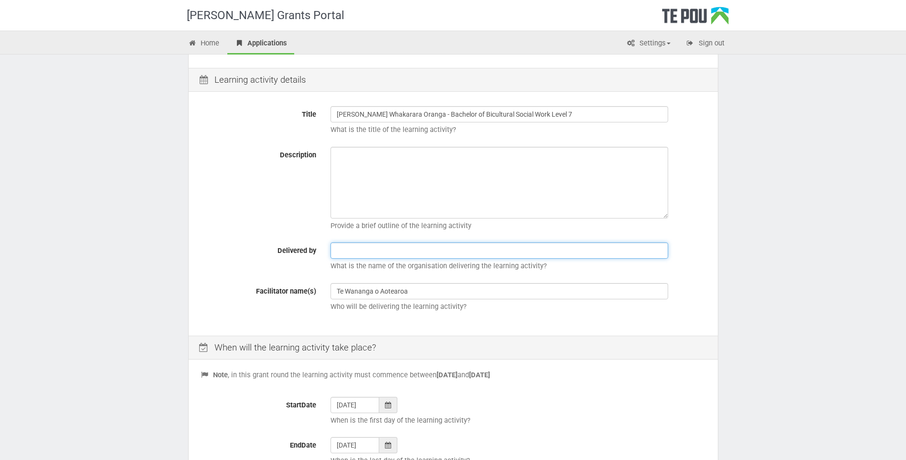
scroll to position [96, 0]
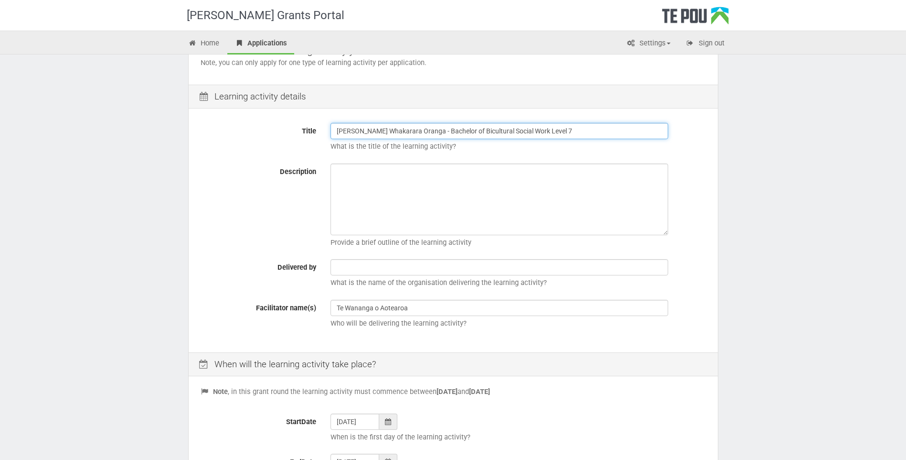
click at [567, 129] on input "[PERSON_NAME] Whakarara Oranga - Bachelor of Bicultural Social Work Level 7" at bounding box center [500, 131] width 338 height 16
type input "[PERSON_NAME] Whakarara Oranga - Bachelor of Bicultural Social Work Year Three"
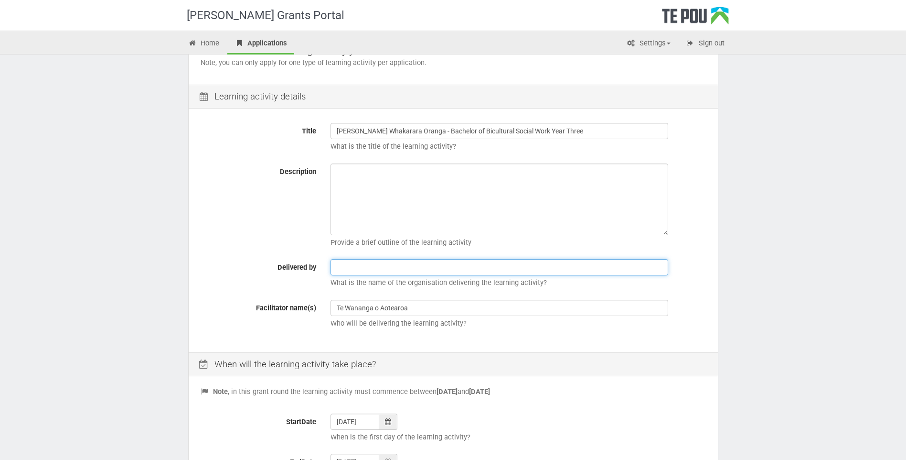
click at [349, 269] on input "text" at bounding box center [500, 267] width 338 height 16
type input "[PERSON_NAME]"
